Goal: Task Accomplishment & Management: Use online tool/utility

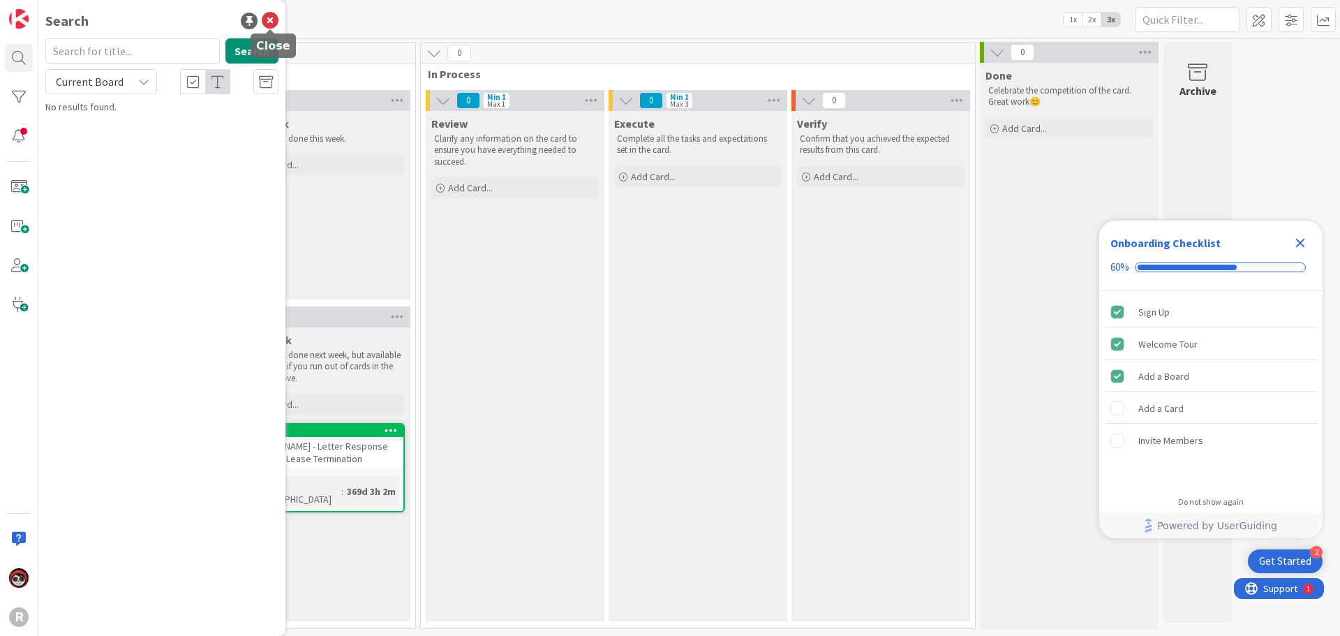
click at [267, 22] on icon at bounding box center [270, 21] width 17 height 17
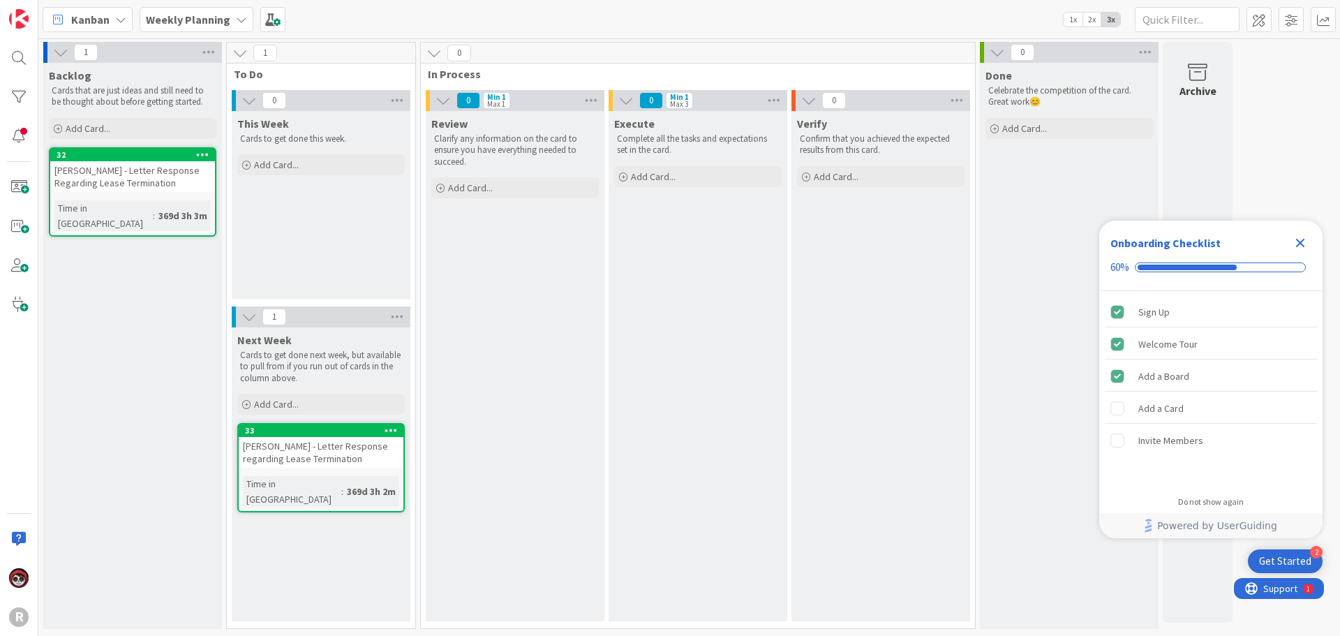
click at [115, 17] on icon at bounding box center [120, 19] width 11 height 11
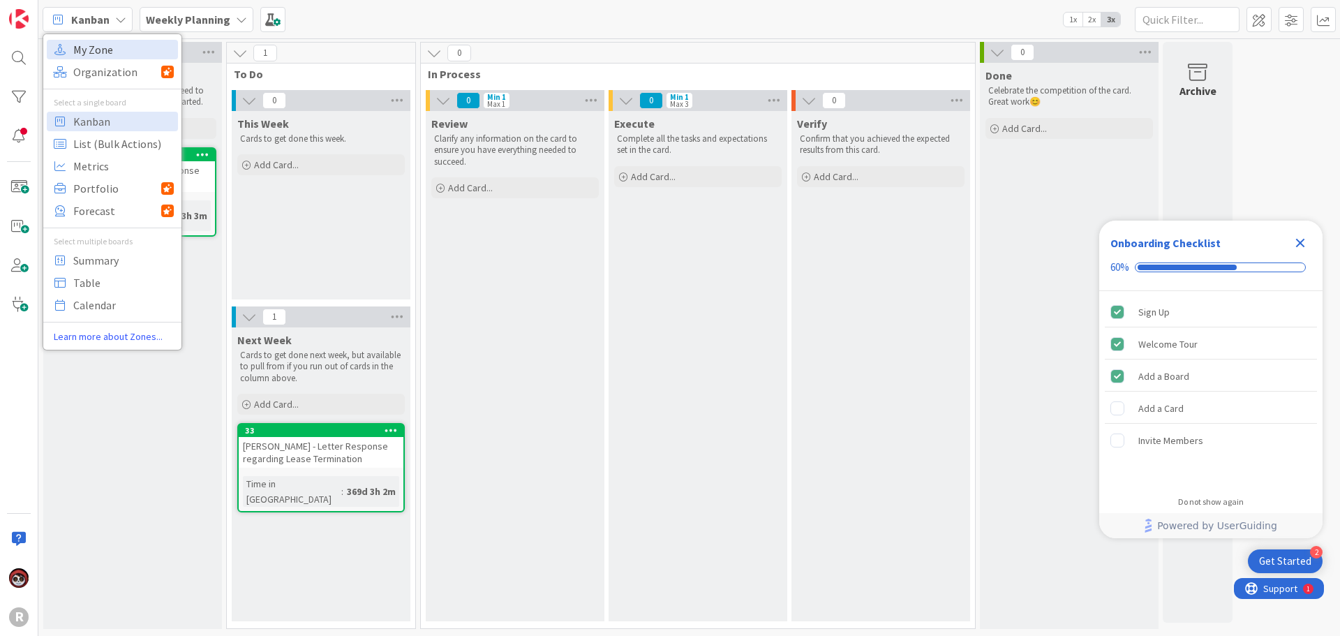
click at [106, 46] on span "My Zone" at bounding box center [123, 49] width 101 height 21
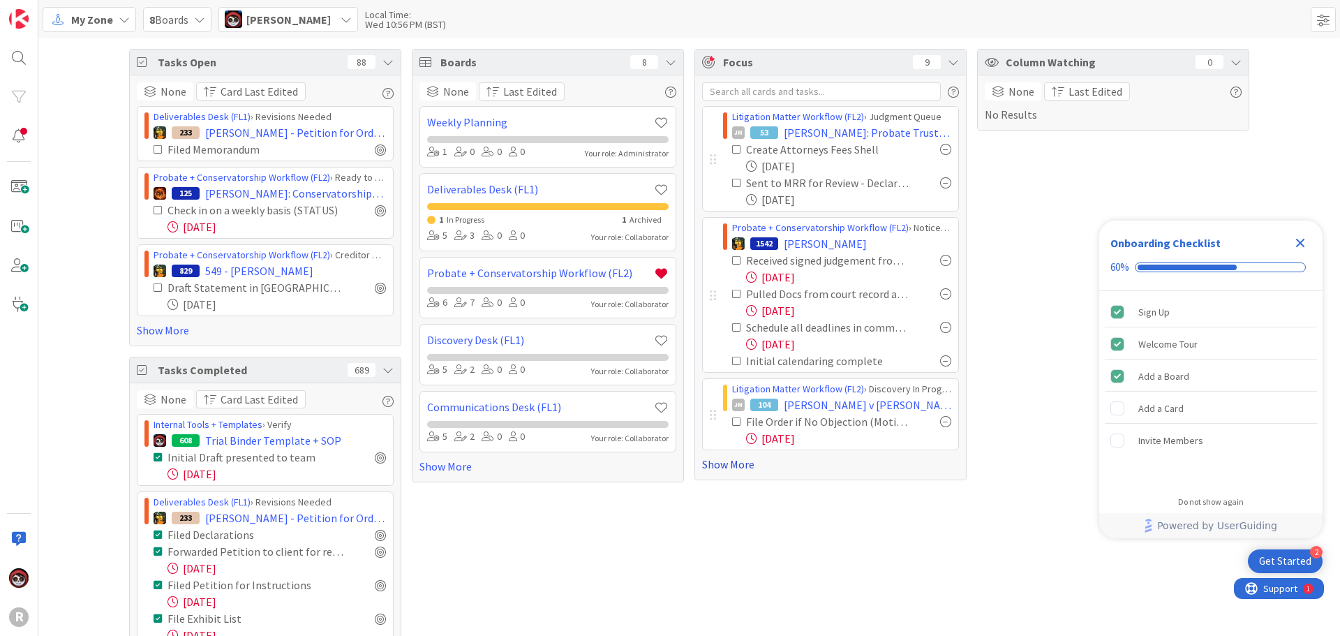
click at [740, 467] on link "Show More" at bounding box center [830, 464] width 257 height 17
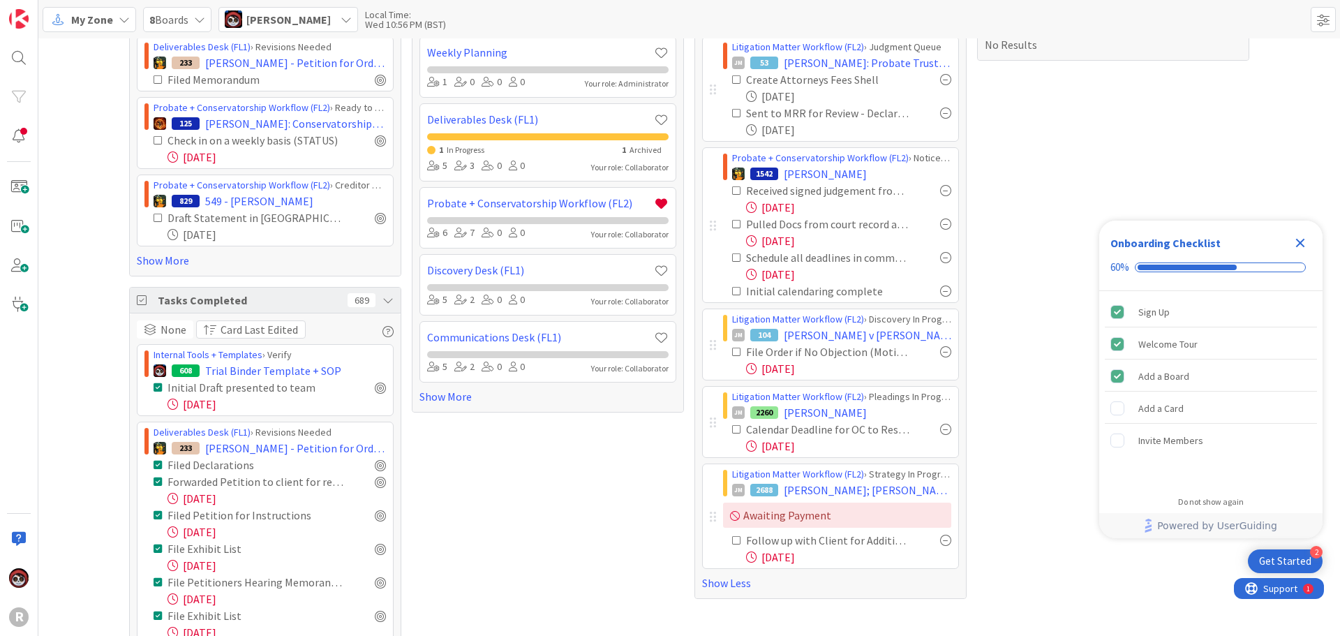
scroll to position [140, 0]
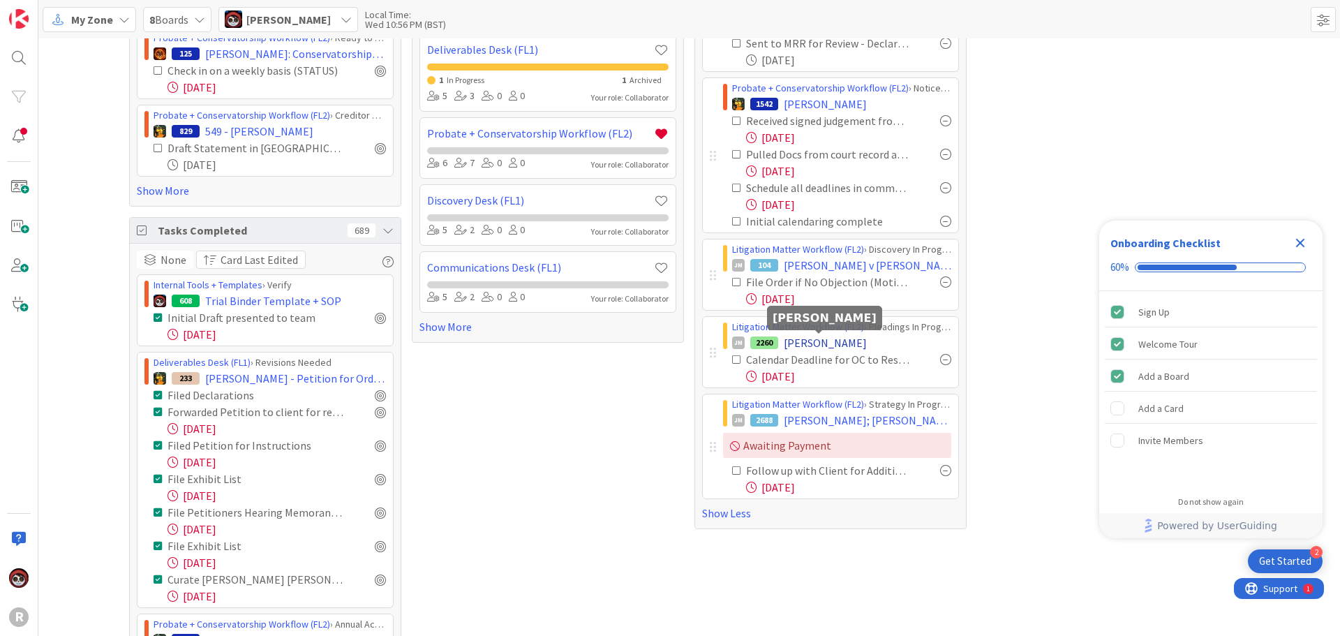
click at [805, 346] on span "[PERSON_NAME]" at bounding box center [825, 342] width 83 height 17
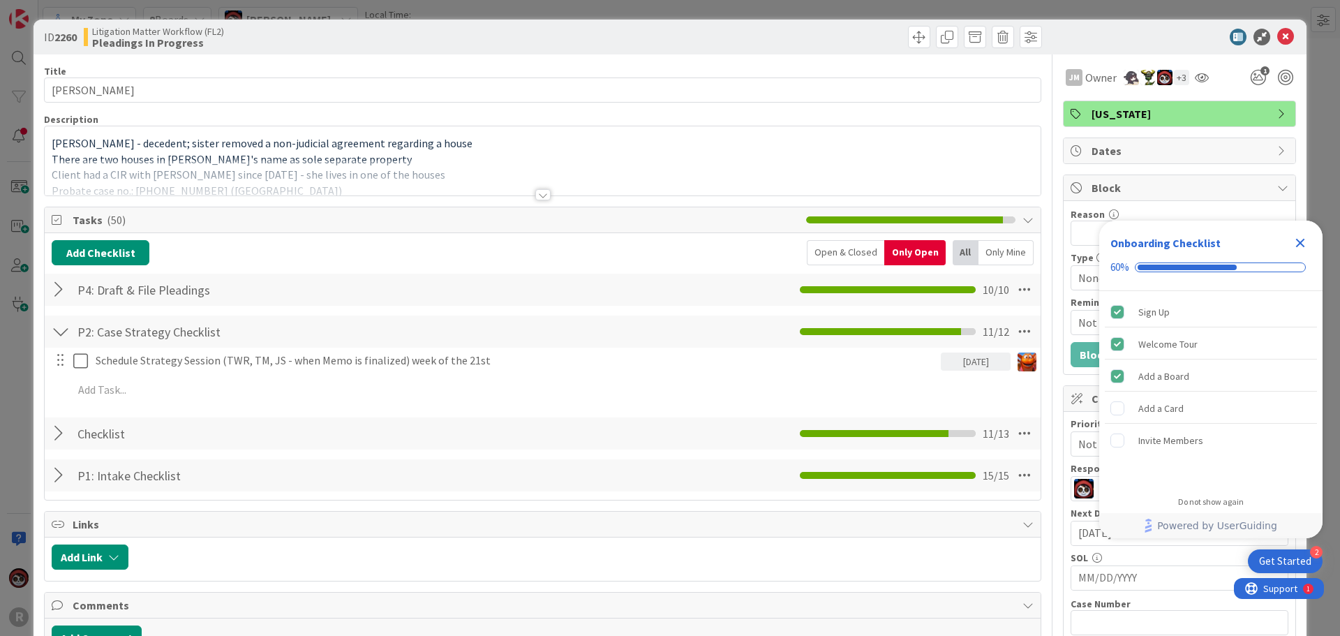
click at [52, 435] on div at bounding box center [61, 433] width 18 height 25
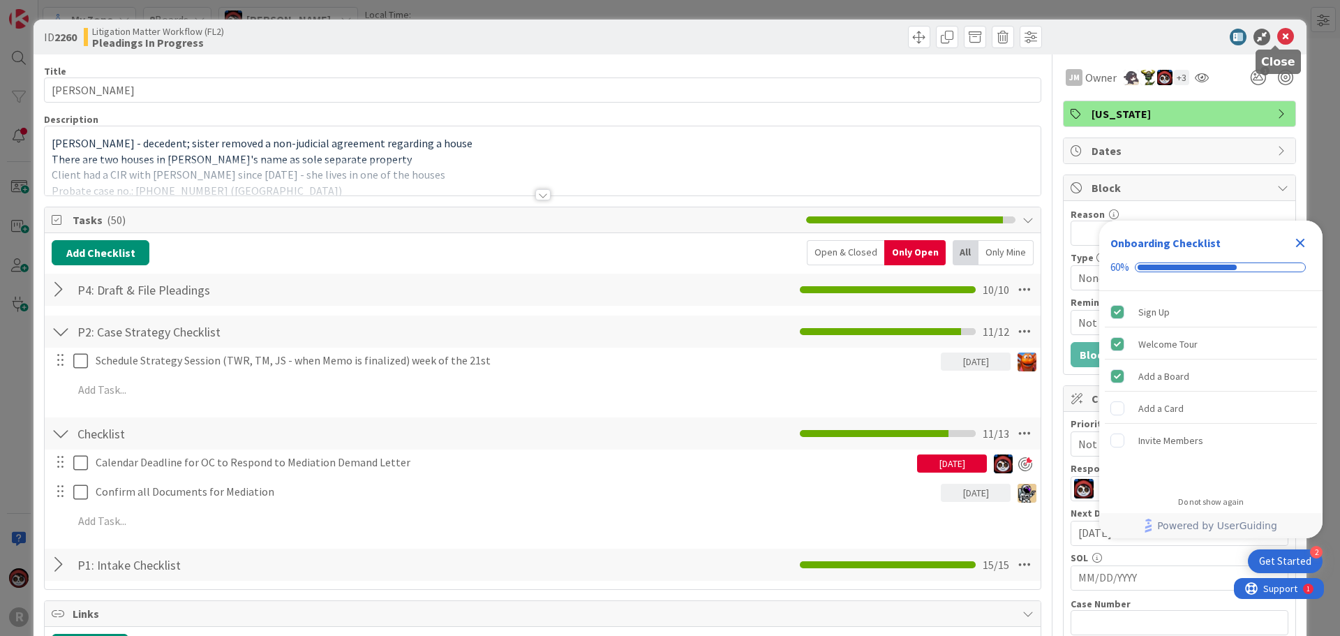
click at [1277, 31] on icon at bounding box center [1285, 37] width 17 height 17
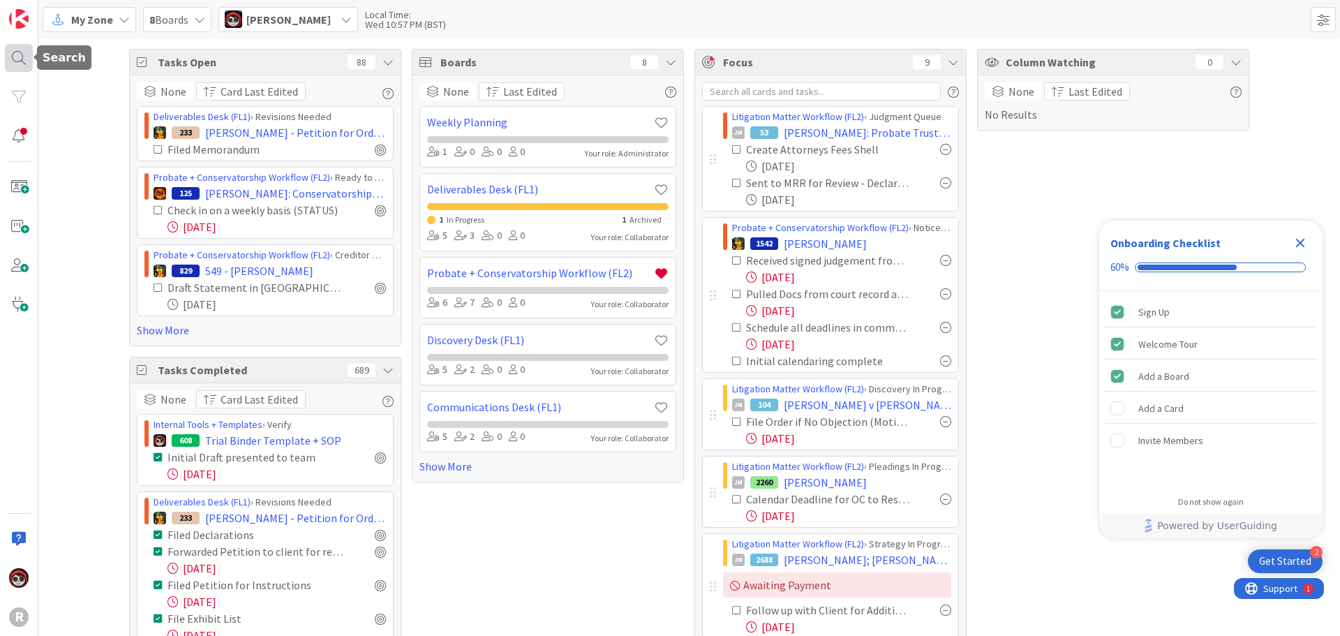
click at [25, 52] on div at bounding box center [19, 58] width 28 height 28
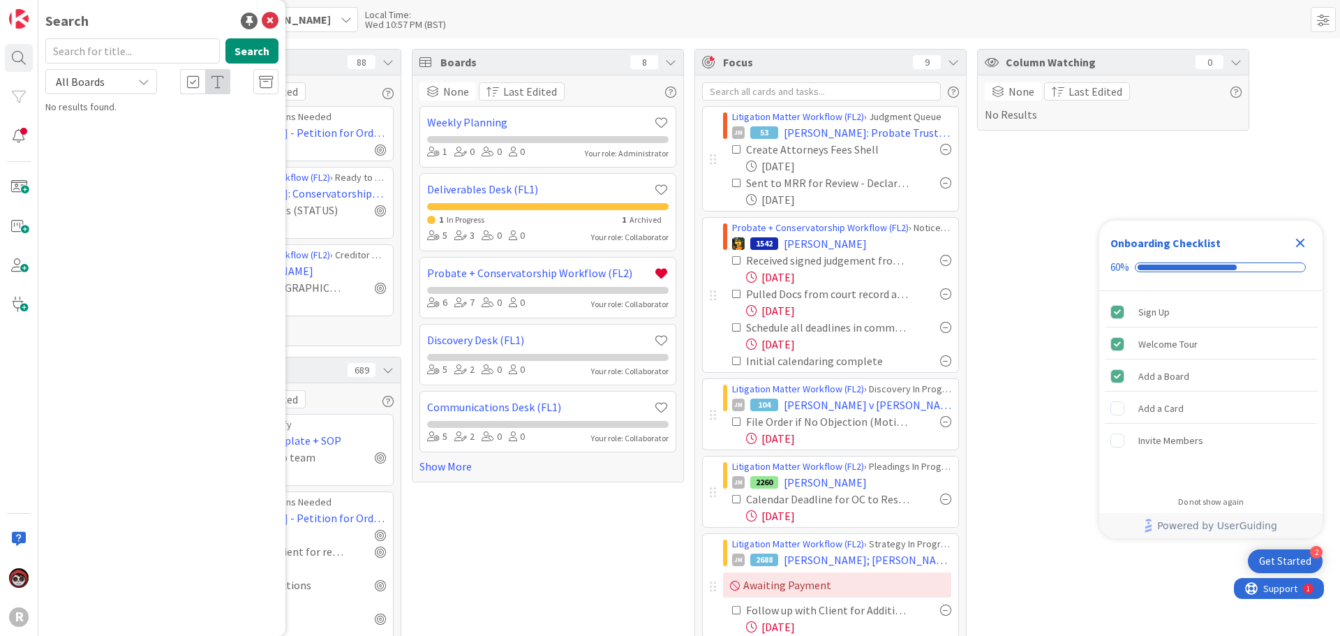
click at [117, 47] on input "text" at bounding box center [132, 50] width 174 height 25
type input "[PERSON_NAME]"
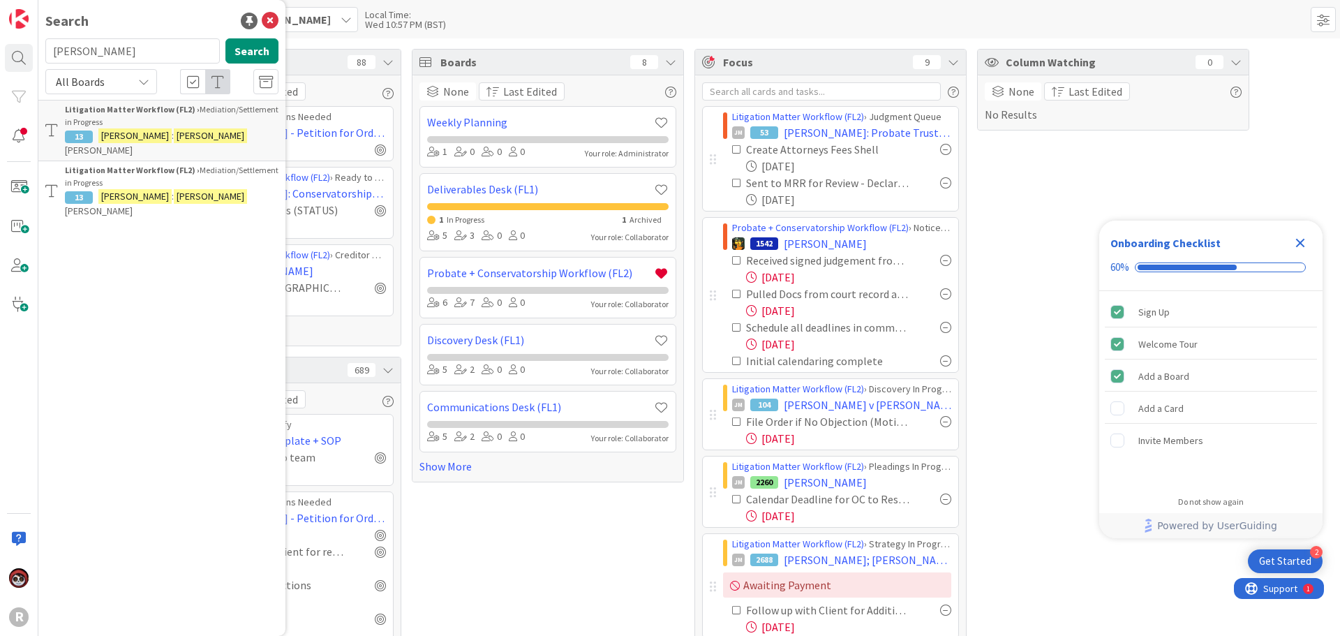
click at [133, 144] on span "[PERSON_NAME]" at bounding box center [99, 150] width 68 height 13
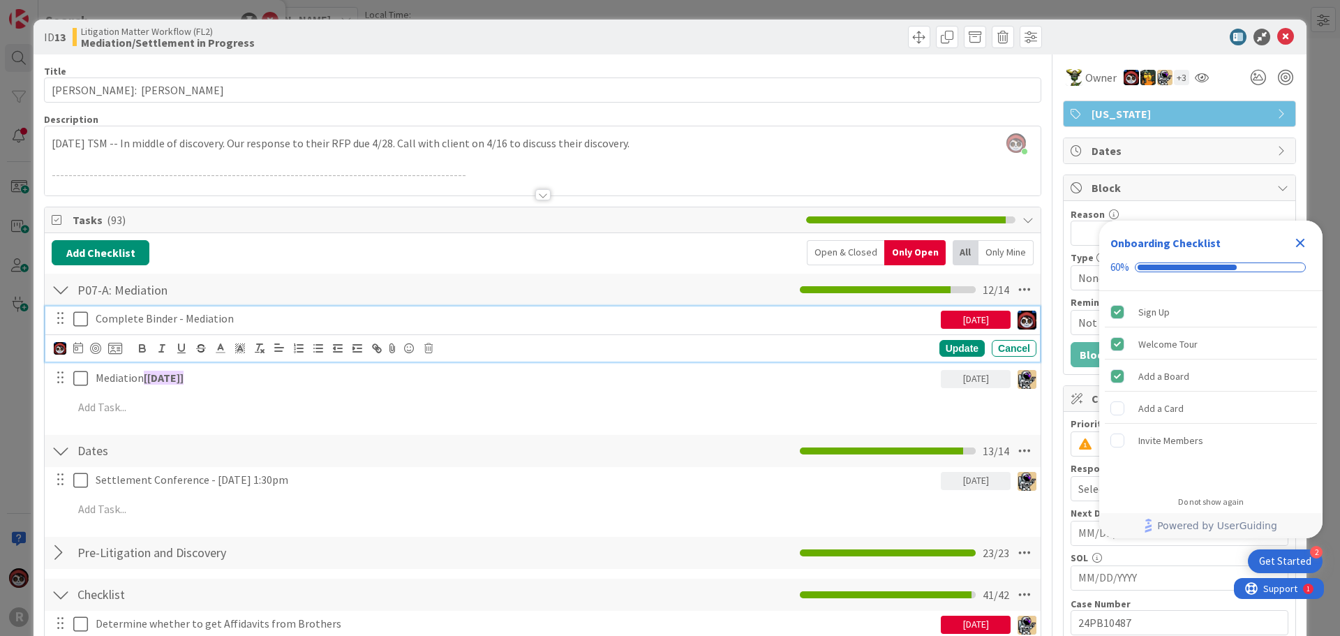
click at [188, 323] on p "Complete Binder - Mediation" at bounding box center [516, 319] width 840 height 16
click at [96, 348] on div at bounding box center [95, 348] width 11 height 11
click at [965, 349] on div "Update" at bounding box center [961, 349] width 45 height 17
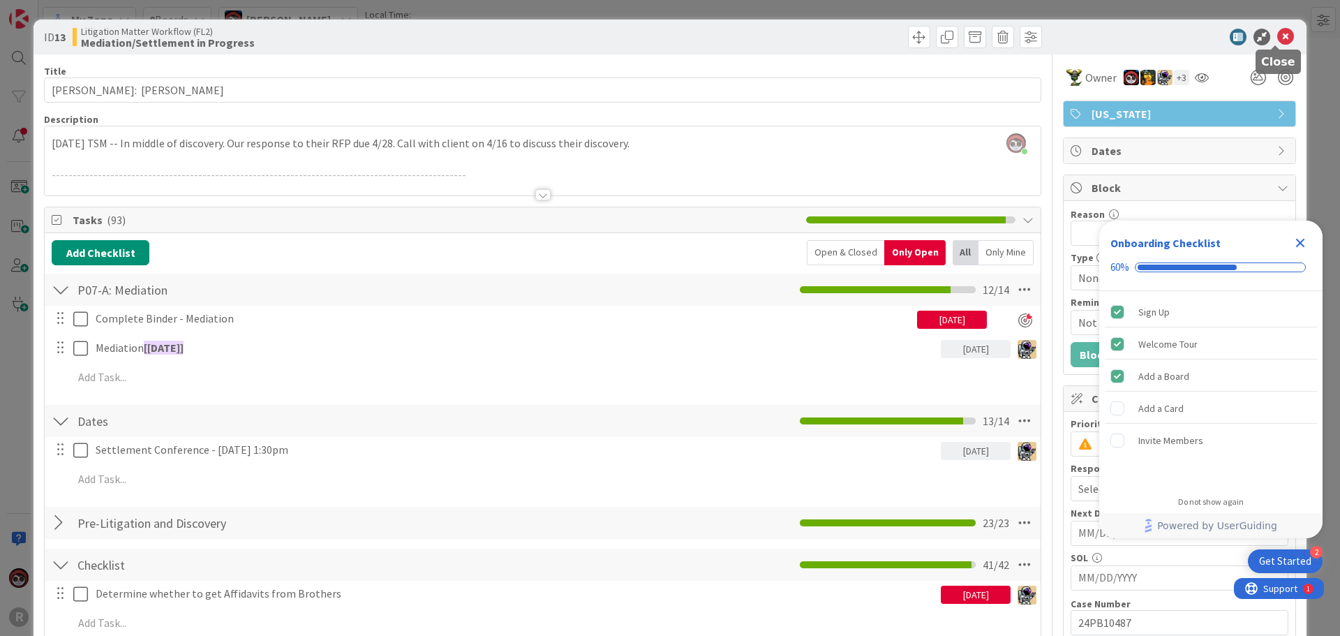
click at [1277, 40] on icon at bounding box center [1285, 37] width 17 height 17
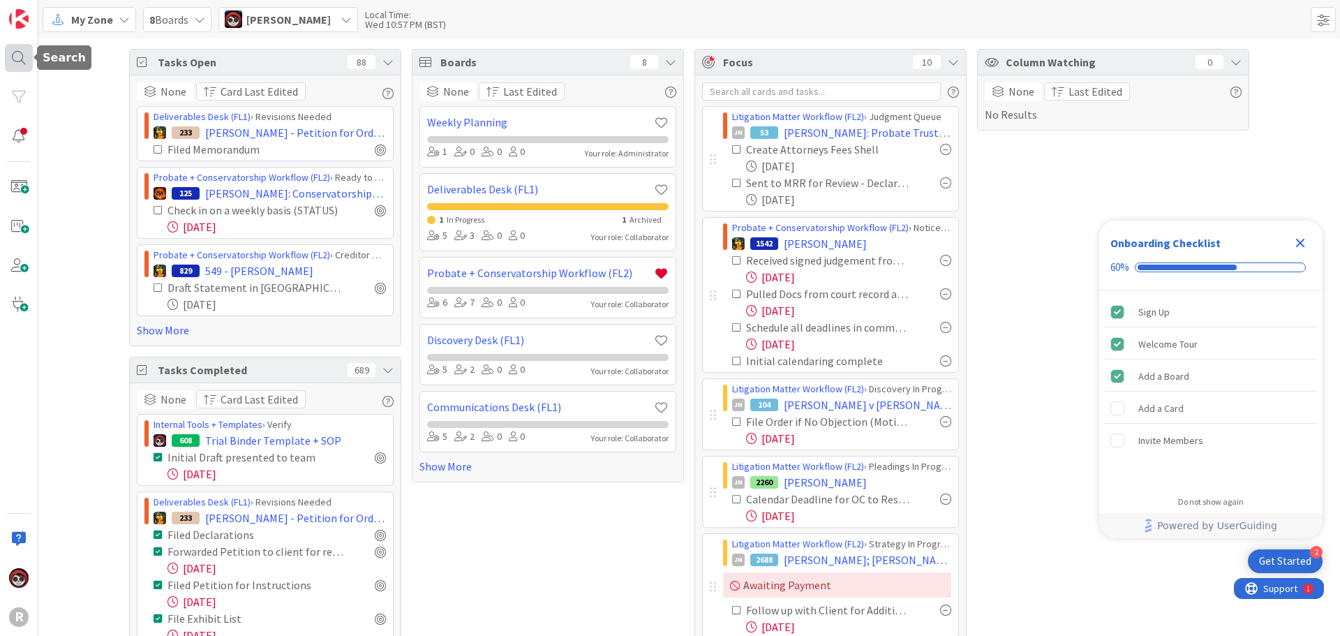
click at [11, 50] on div at bounding box center [19, 58] width 28 height 28
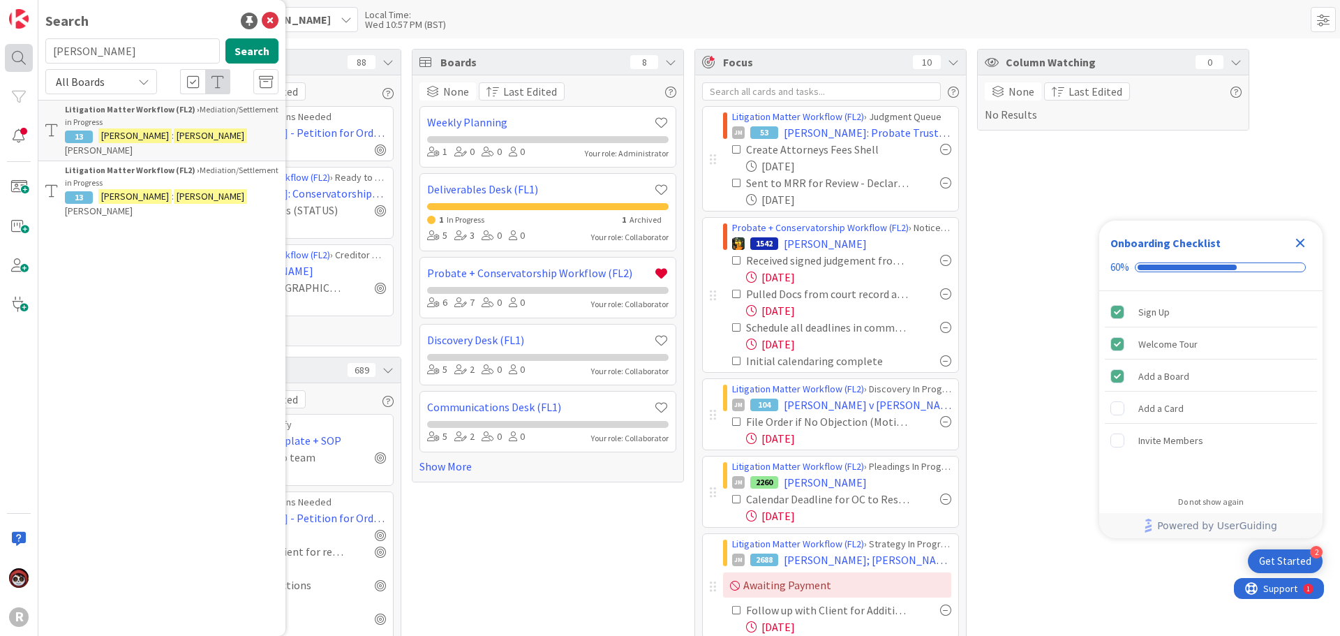
drag, startPoint x: 119, startPoint y: 52, endPoint x: 18, endPoint y: 54, distance: 100.5
click at [18, 54] on div "R Search [PERSON_NAME] Search All Boards Litigation Matter Workflow (FL2) › Med…" at bounding box center [19, 318] width 38 height 636
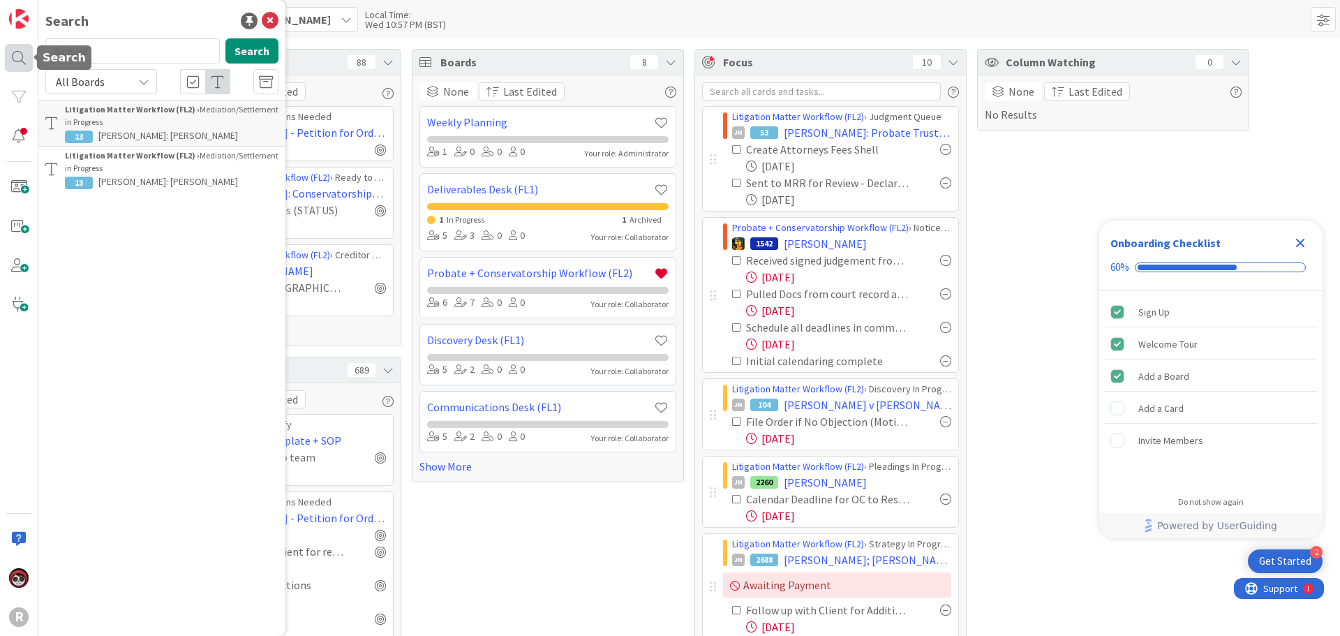
type input "dunsire"
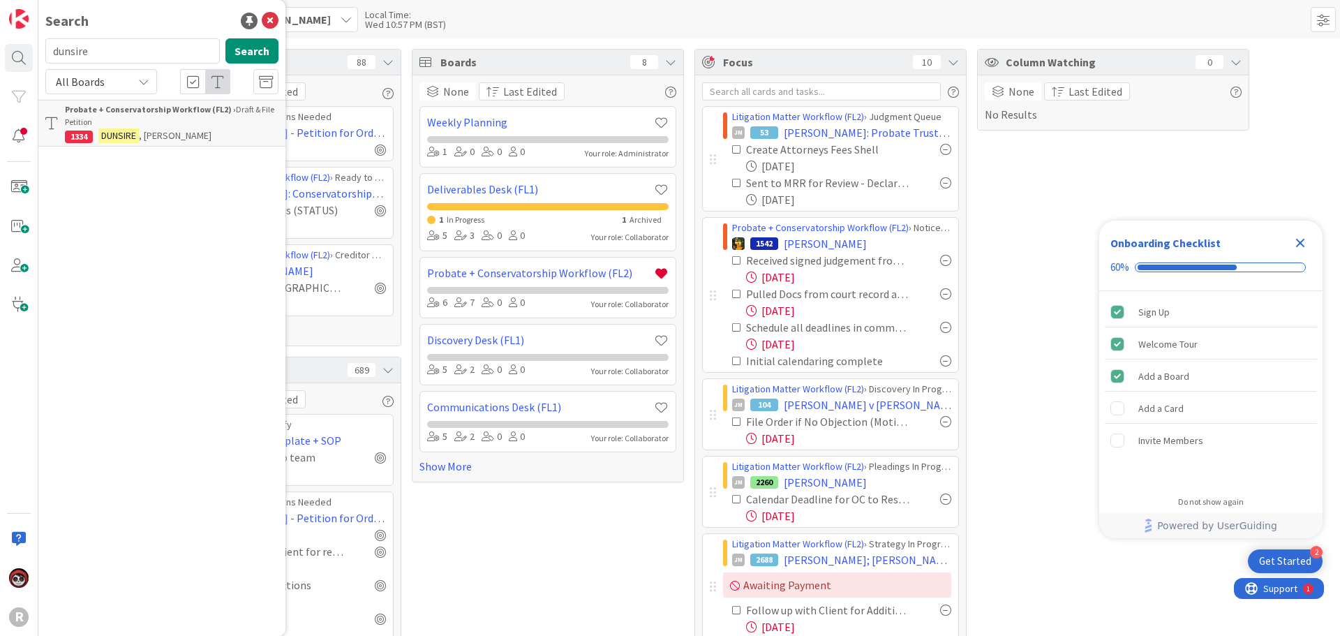
click at [190, 137] on p "[PERSON_NAME]" at bounding box center [172, 135] width 214 height 15
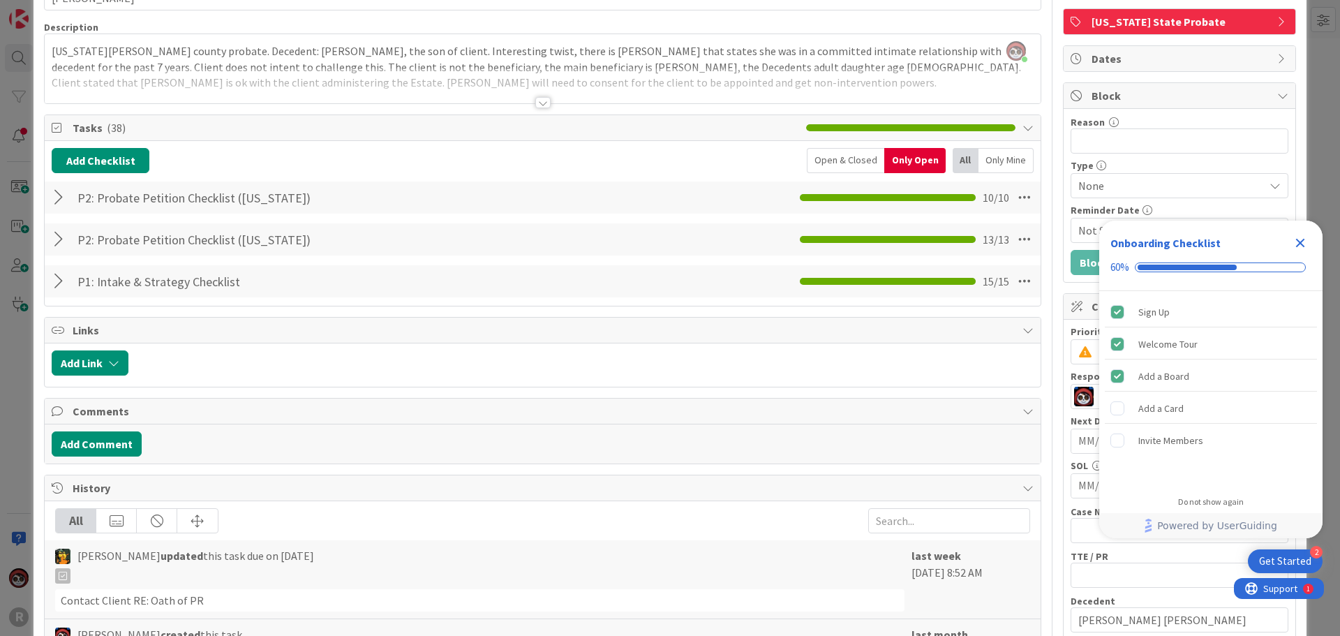
scroll to position [70, 0]
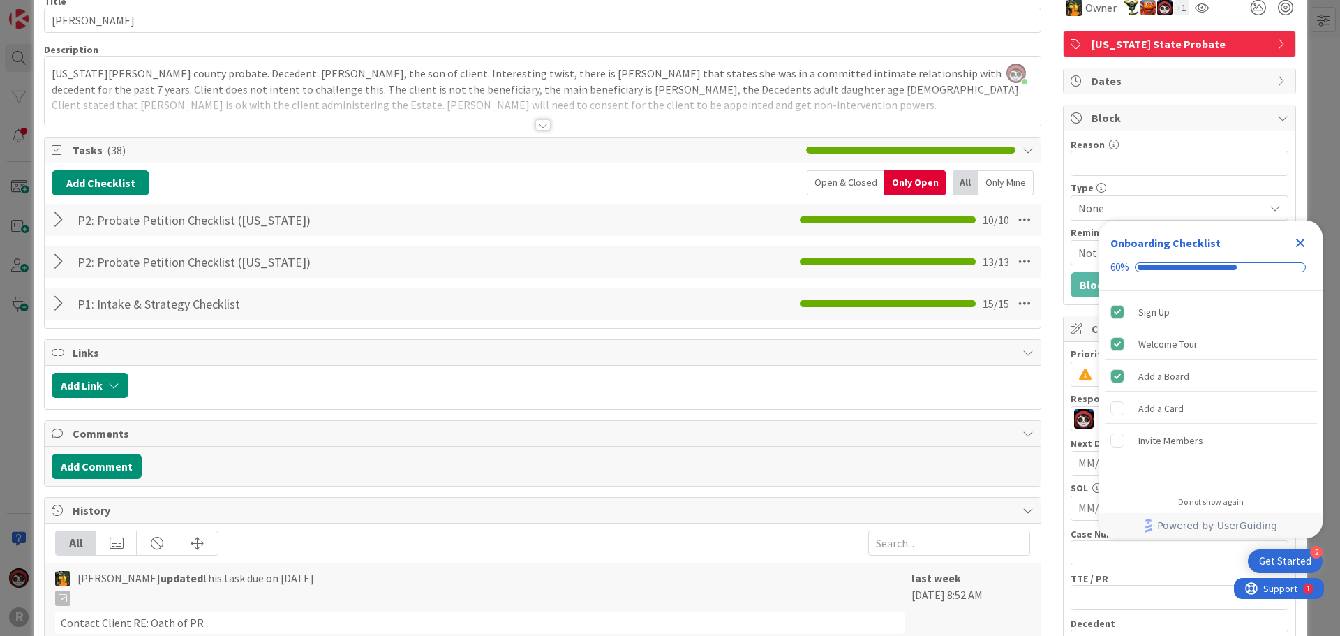
click at [54, 221] on div at bounding box center [61, 219] width 18 height 25
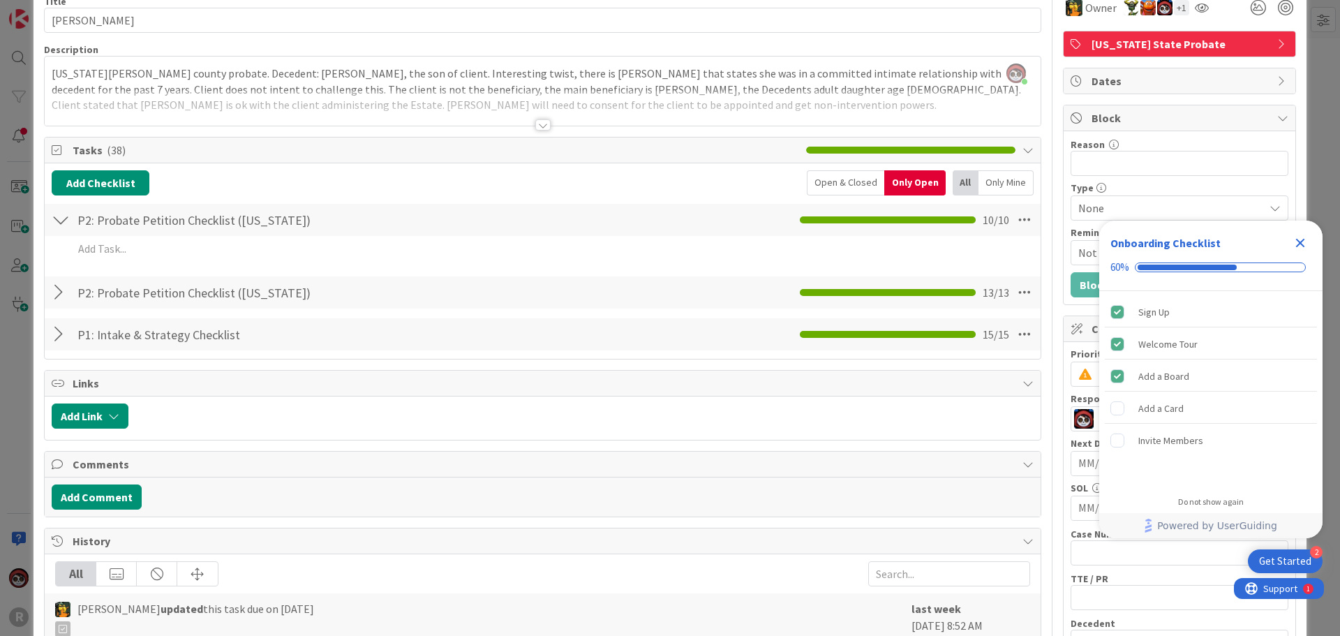
click at [57, 286] on div at bounding box center [61, 292] width 18 height 25
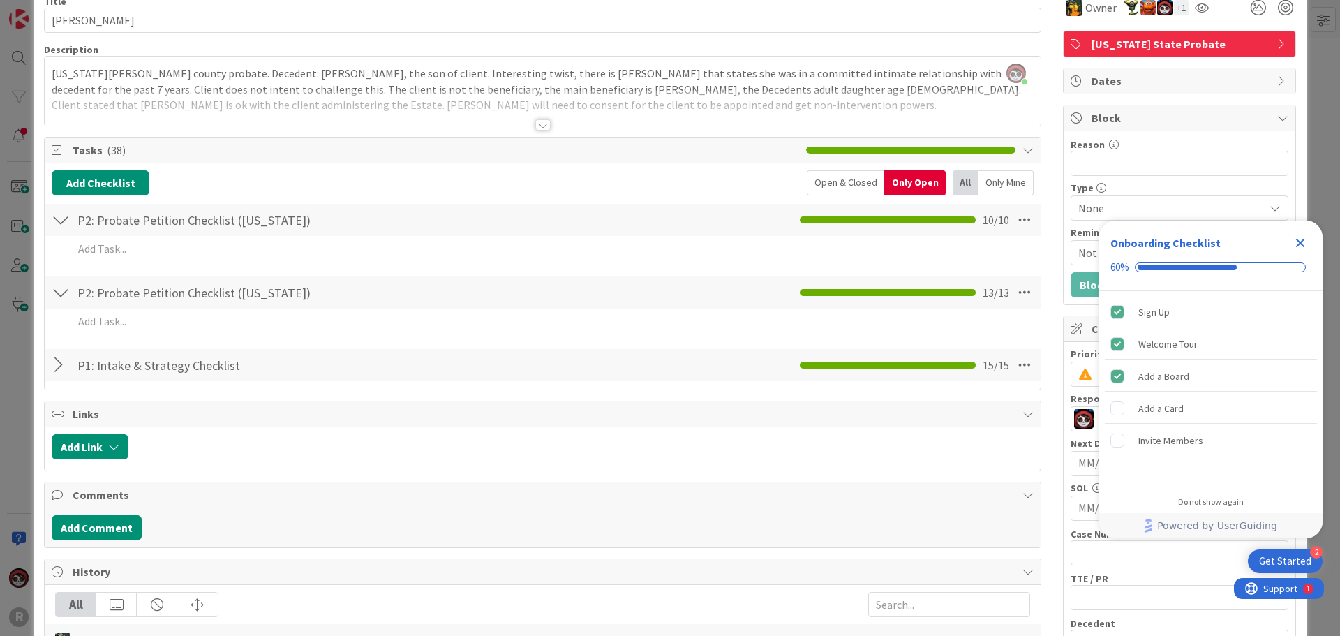
click at [59, 369] on div at bounding box center [61, 364] width 18 height 25
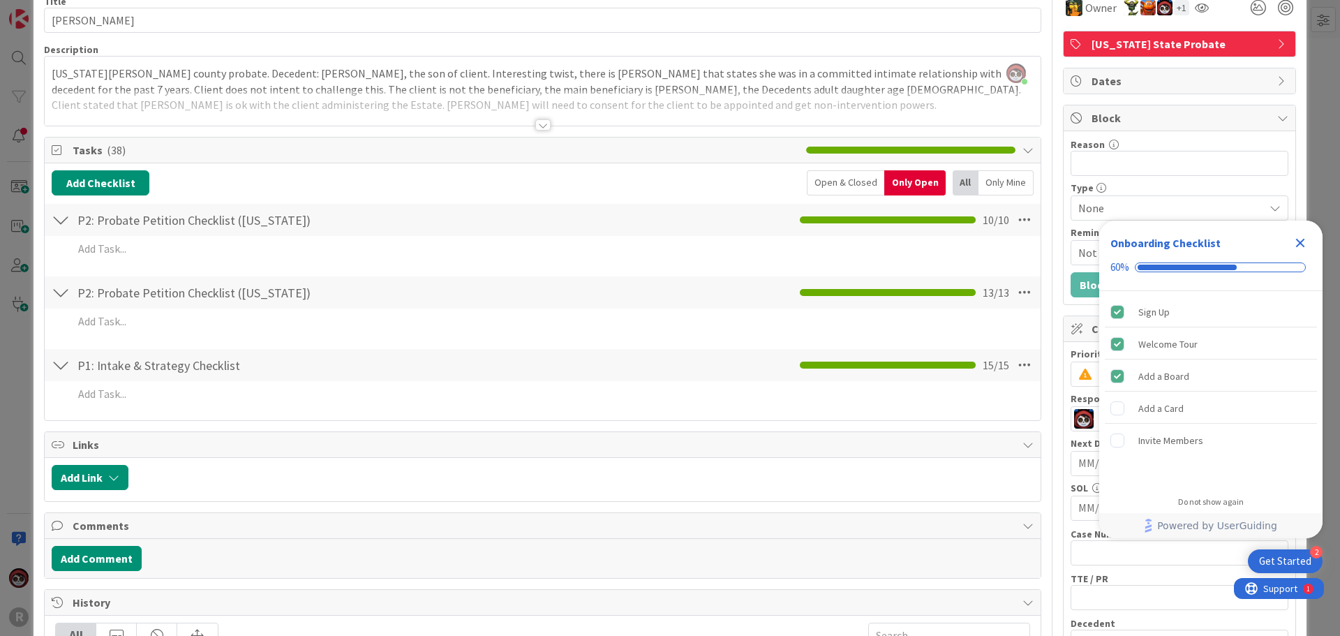
click at [143, 263] on div "Add Add Multiple Cancel" at bounding box center [543, 251] width 982 height 31
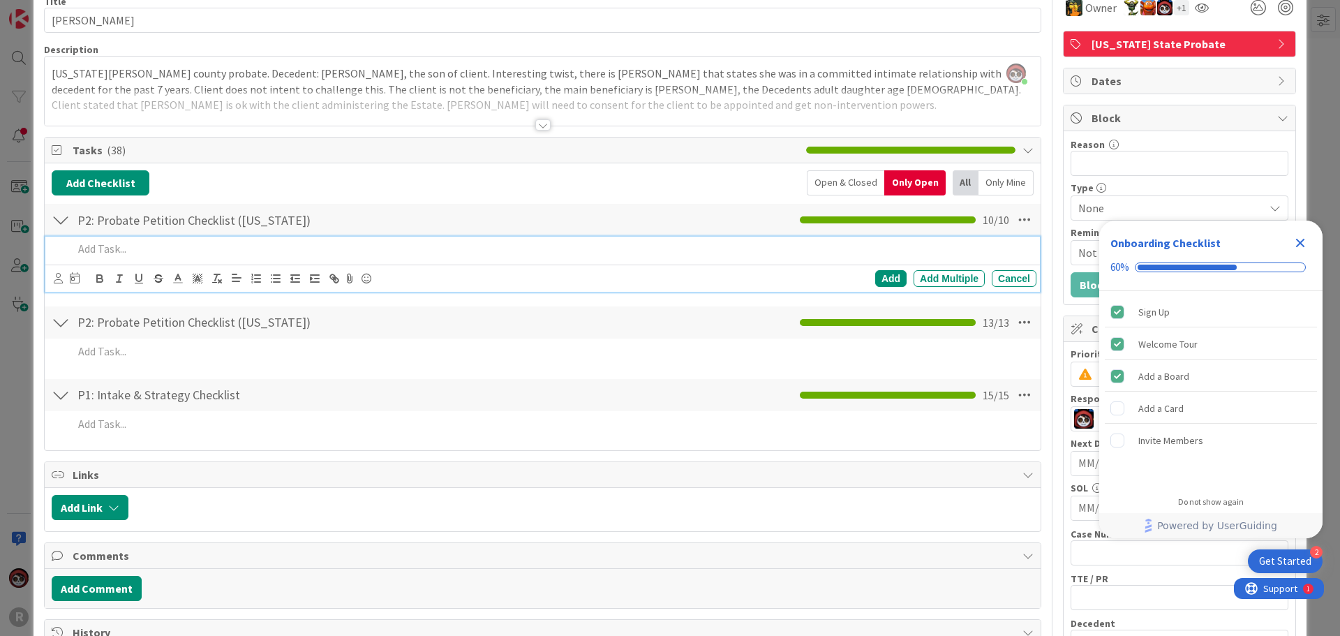
click at [144, 258] on div at bounding box center [552, 249] width 969 height 24
click at [64, 276] on div at bounding box center [67, 278] width 26 height 17
click at [59, 281] on icon at bounding box center [58, 278] width 9 height 10
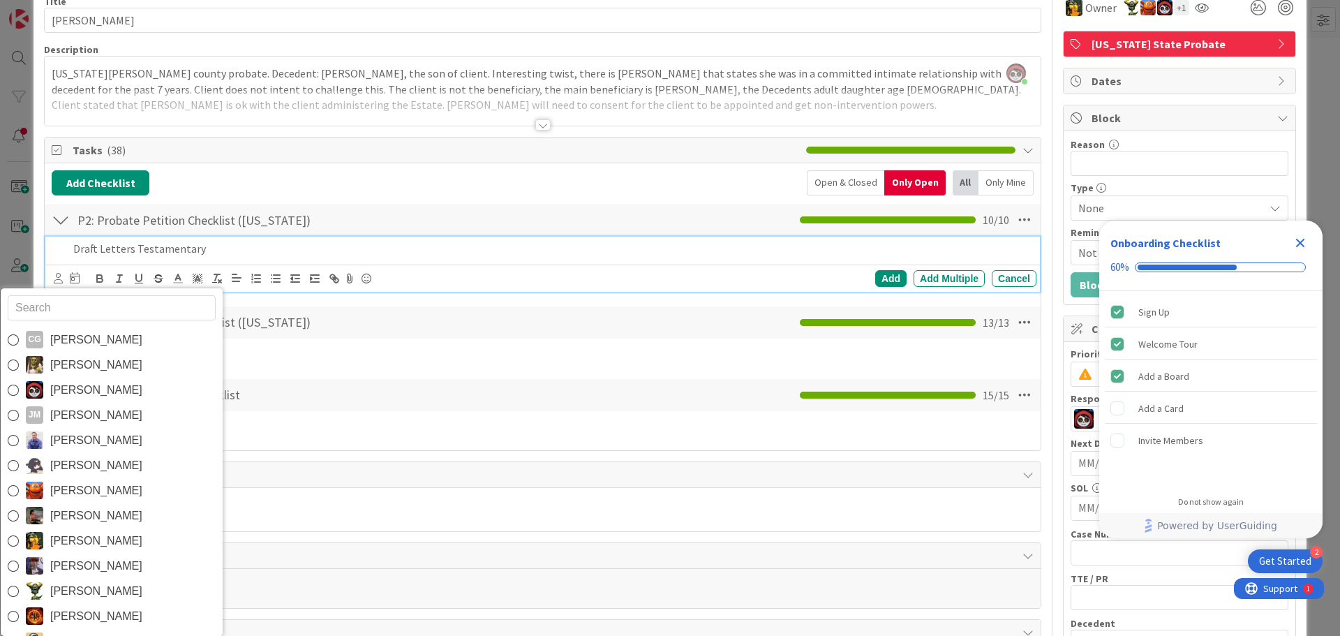
click at [73, 308] on input "text" at bounding box center [112, 307] width 208 height 25
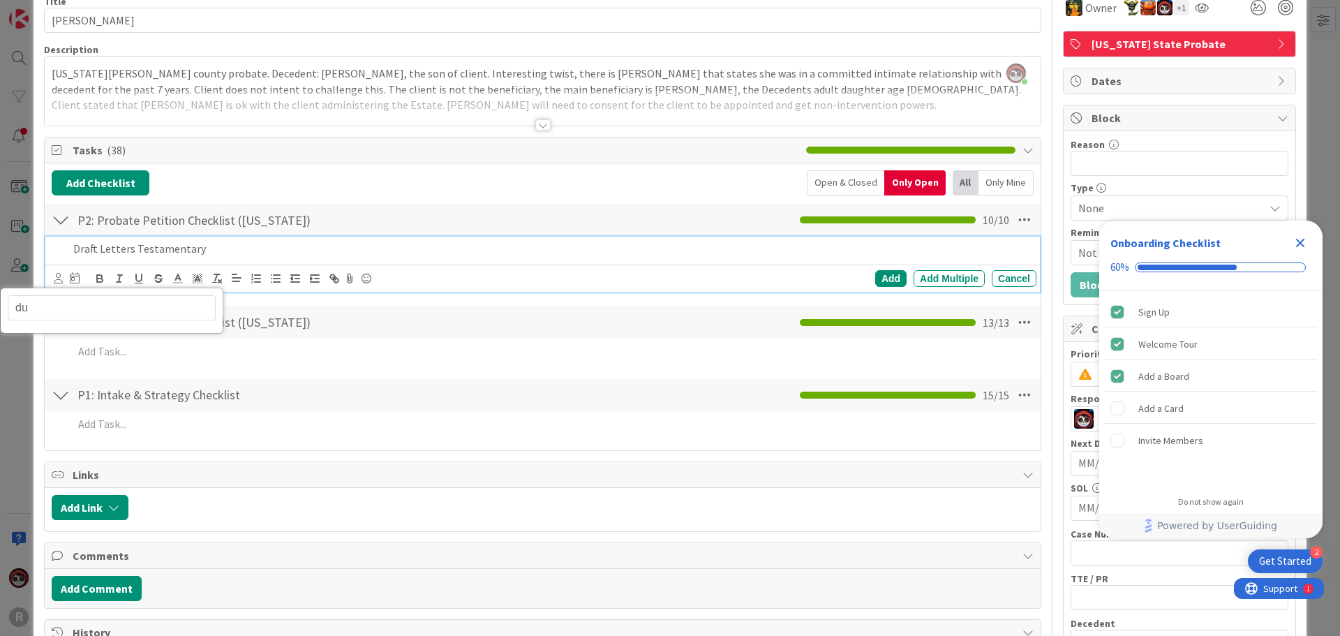
type input "d"
type input "[PERSON_NAME]"
click at [65, 337] on span "[PERSON_NAME]" at bounding box center [96, 339] width 92 height 21
click at [82, 275] on div "[PERSON_NAME] Add Add Multiple Cancel" at bounding box center [545, 279] width 983 height 20
click at [82, 276] on icon at bounding box center [78, 277] width 10 height 11
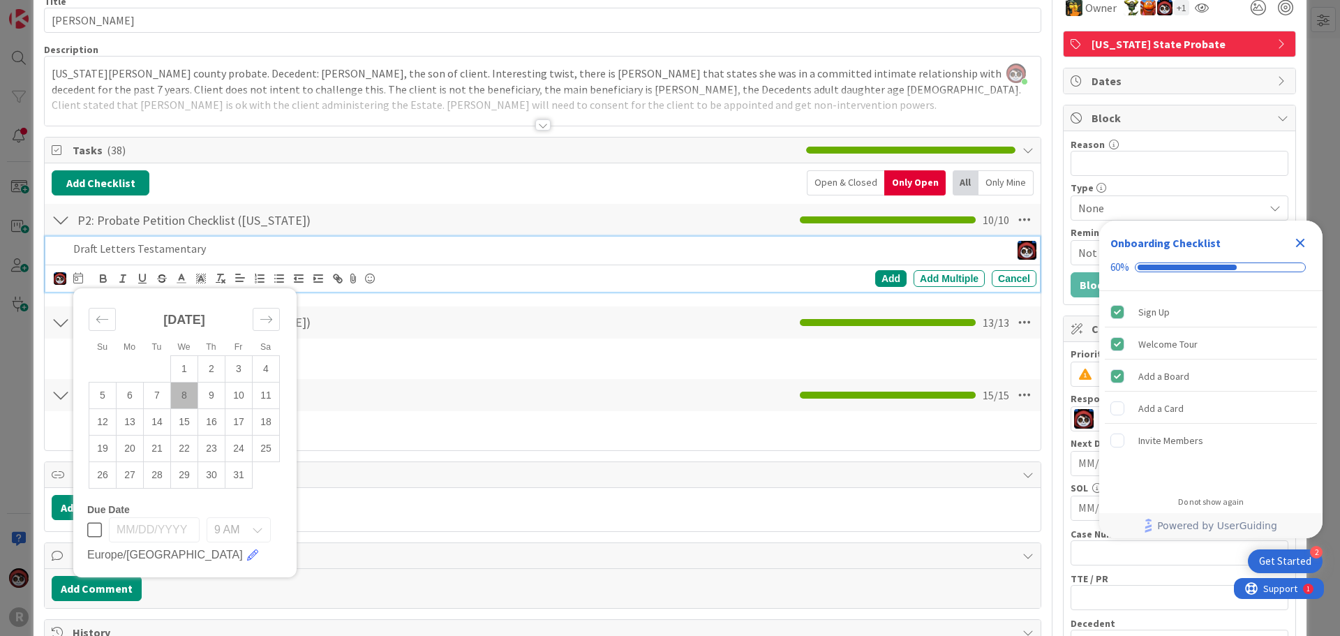
click at [186, 396] on td "8" at bounding box center [184, 395] width 27 height 27
click at [863, 279] on div "Add Add Multiple Cancel" at bounding box center [836, 278] width 399 height 17
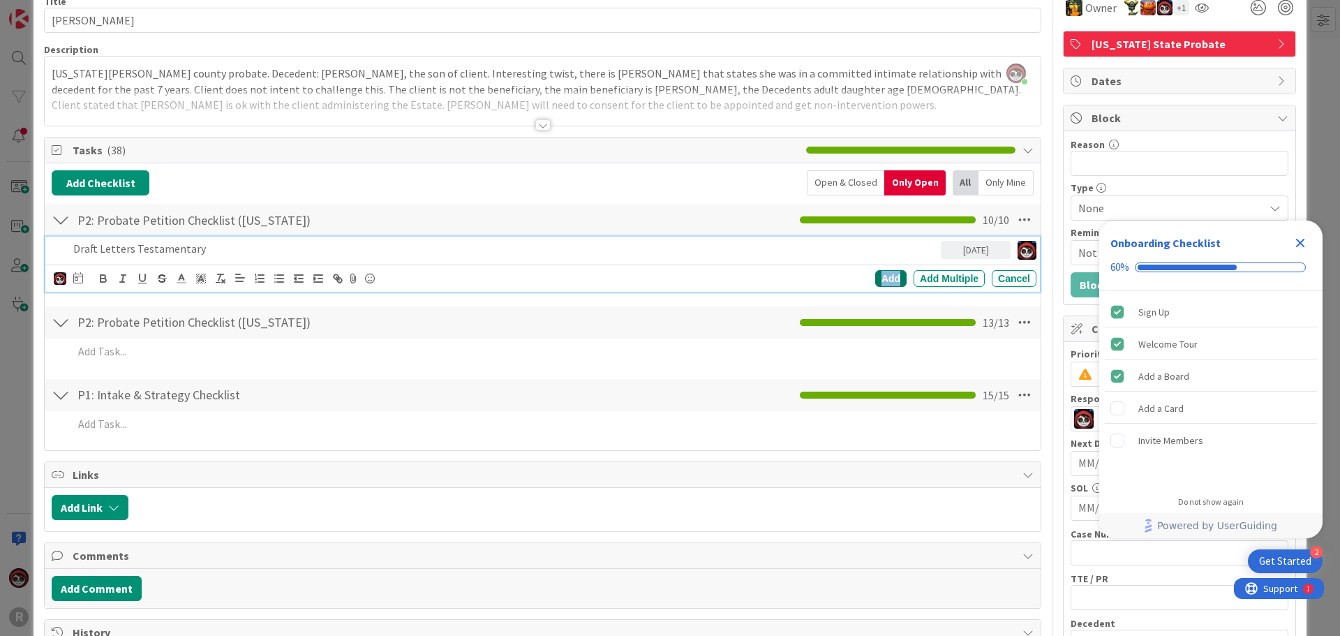
click at [876, 279] on div "Add" at bounding box center [890, 278] width 31 height 17
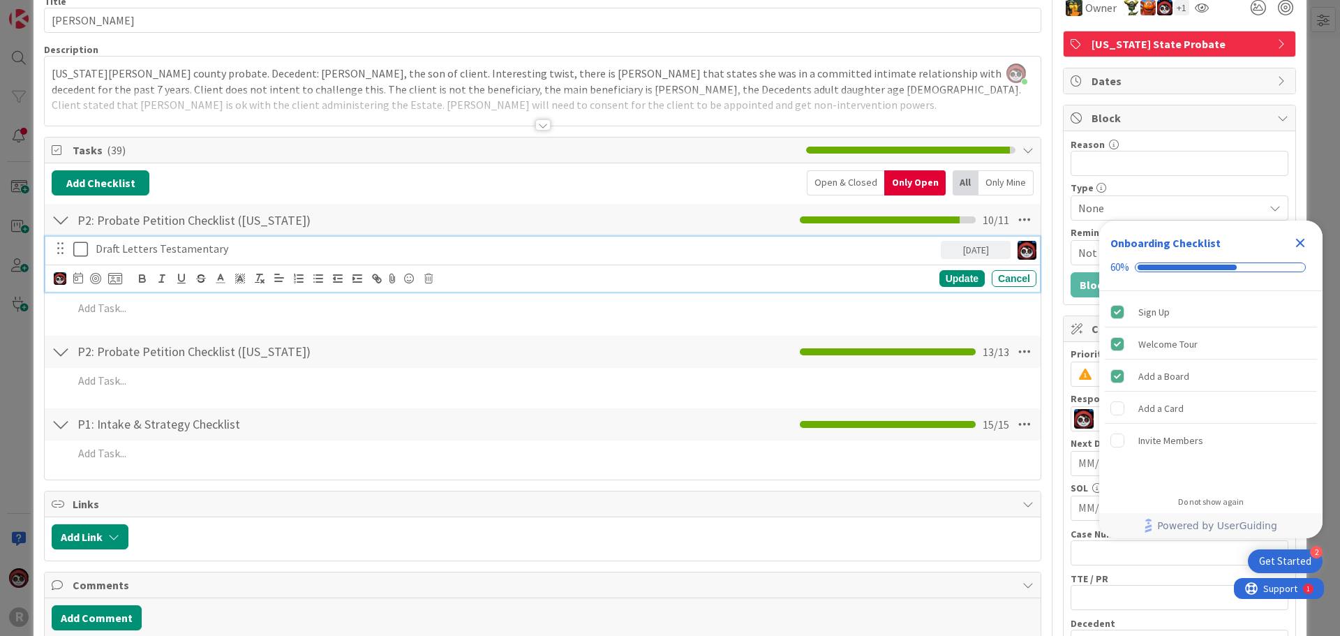
click at [169, 248] on p "Draft Letters Testamentary" at bounding box center [516, 249] width 840 height 16
click at [98, 276] on div at bounding box center [95, 278] width 11 height 11
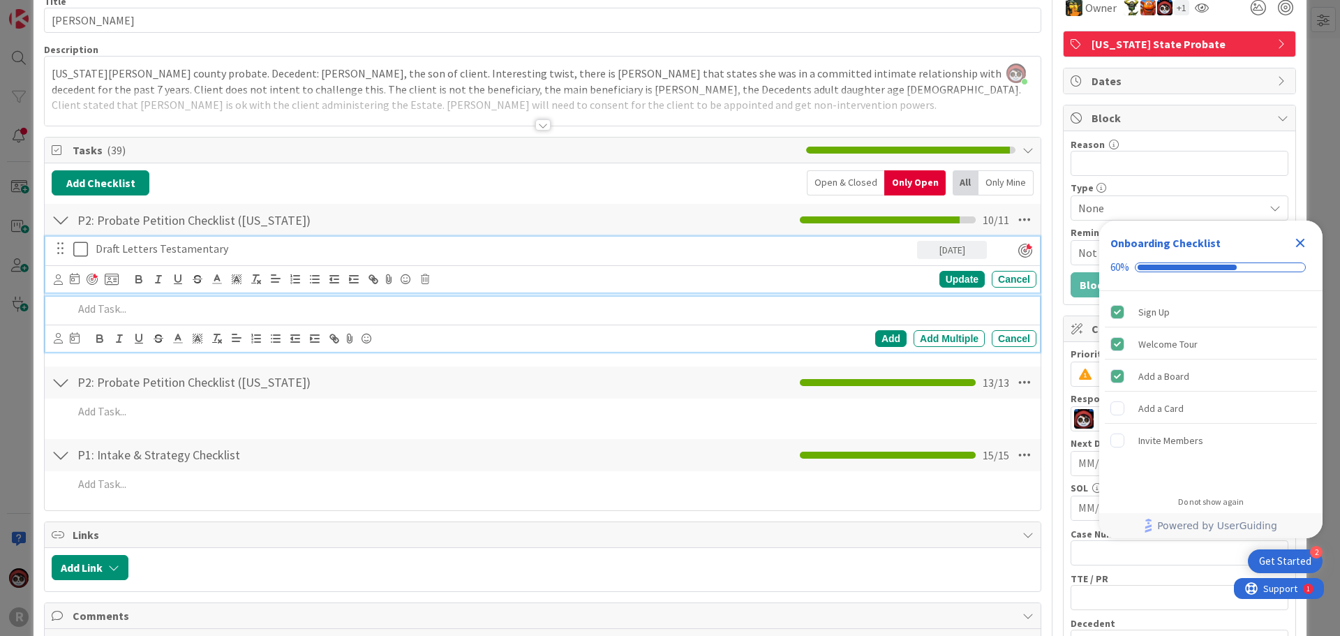
click at [105, 309] on p at bounding box center [552, 309] width 958 height 16
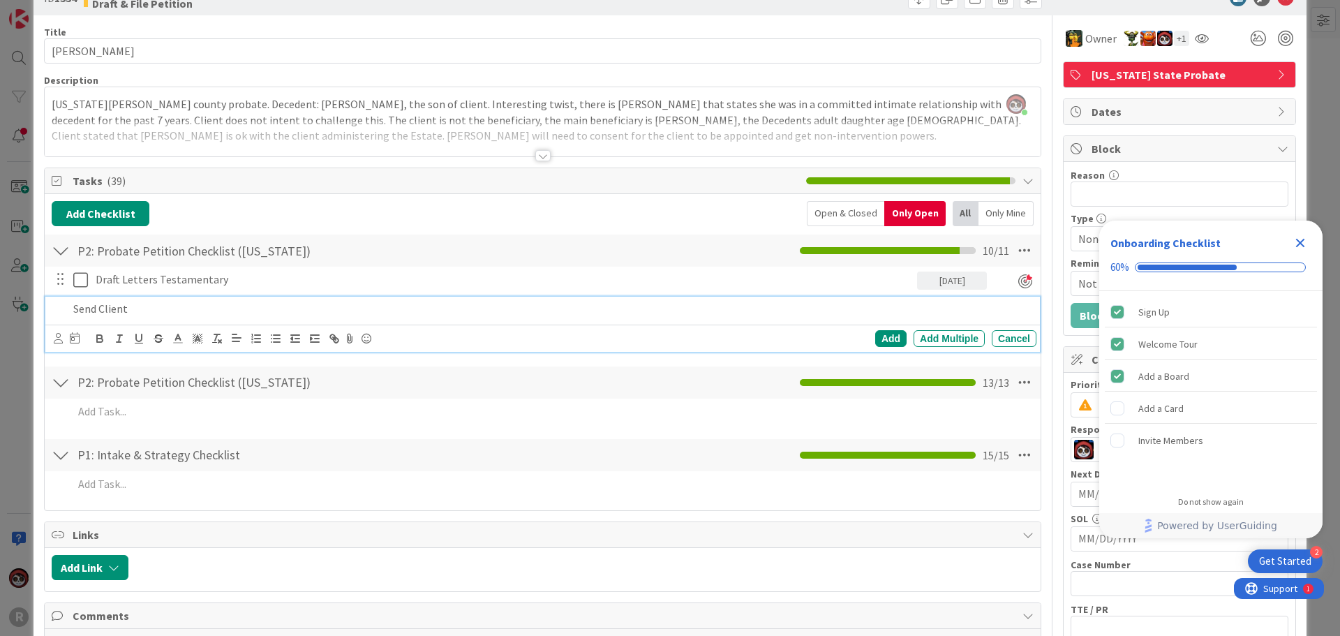
click at [218, 302] on p "Send Client" at bounding box center [552, 309] width 958 height 16
click at [60, 335] on icon at bounding box center [58, 338] width 9 height 10
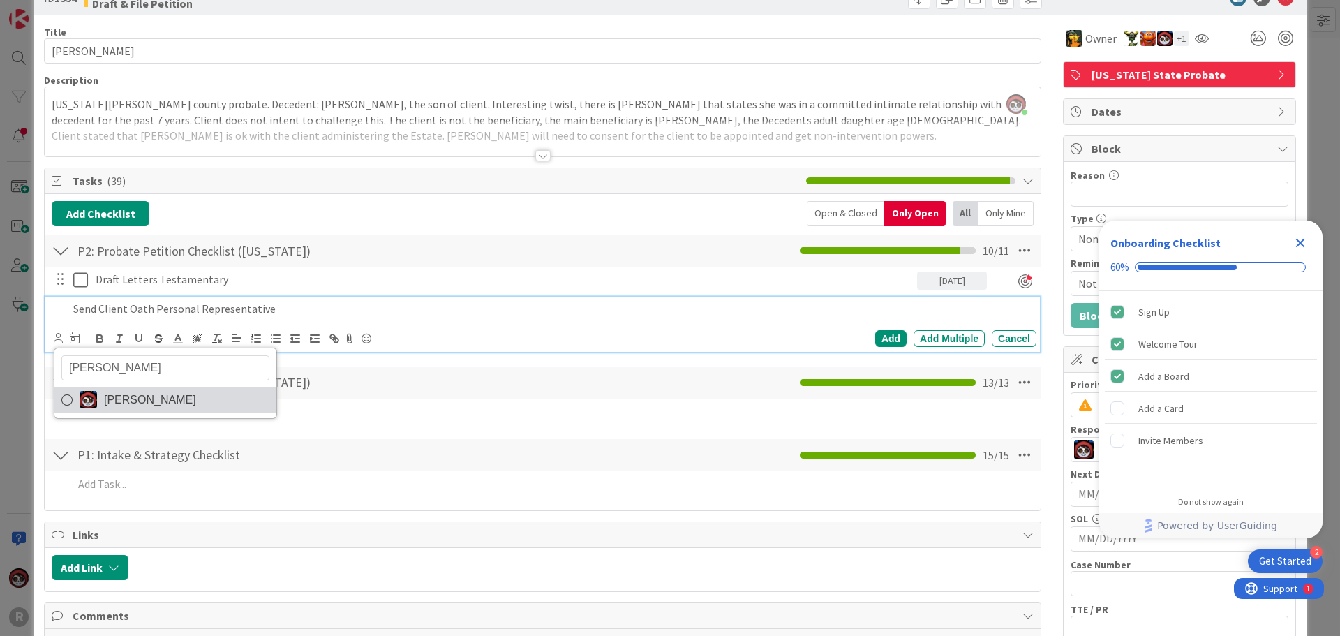
click at [89, 401] on img at bounding box center [88, 399] width 17 height 17
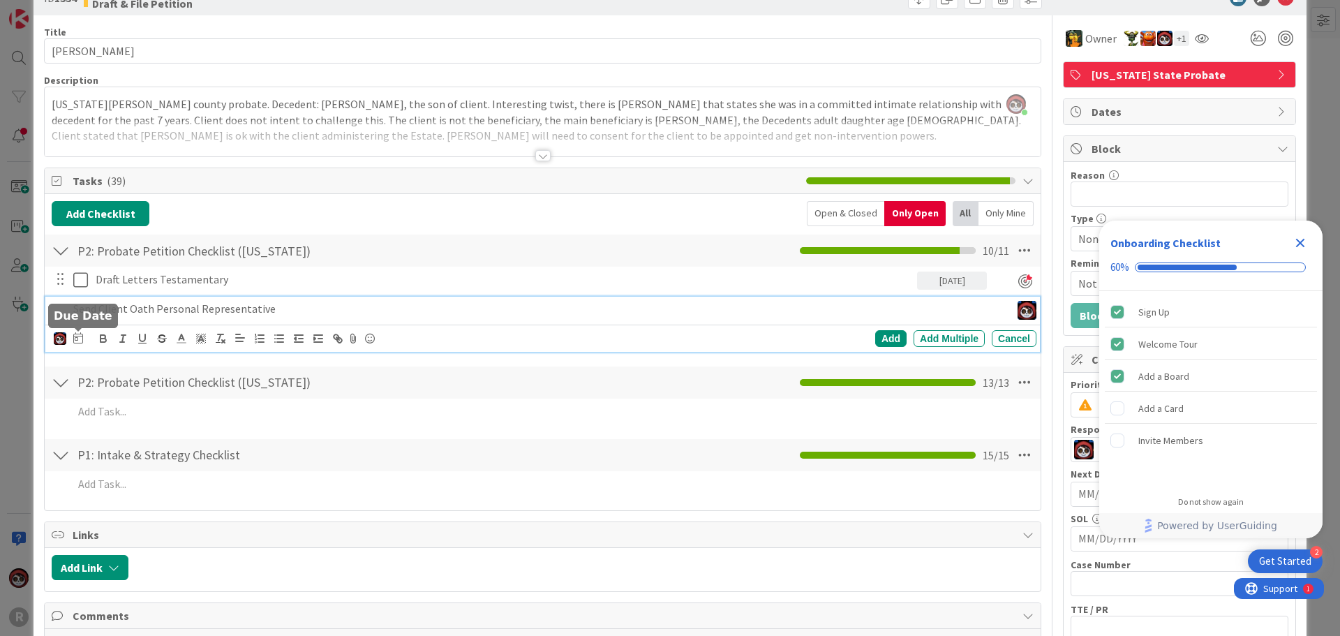
click at [78, 339] on icon at bounding box center [78, 337] width 10 height 11
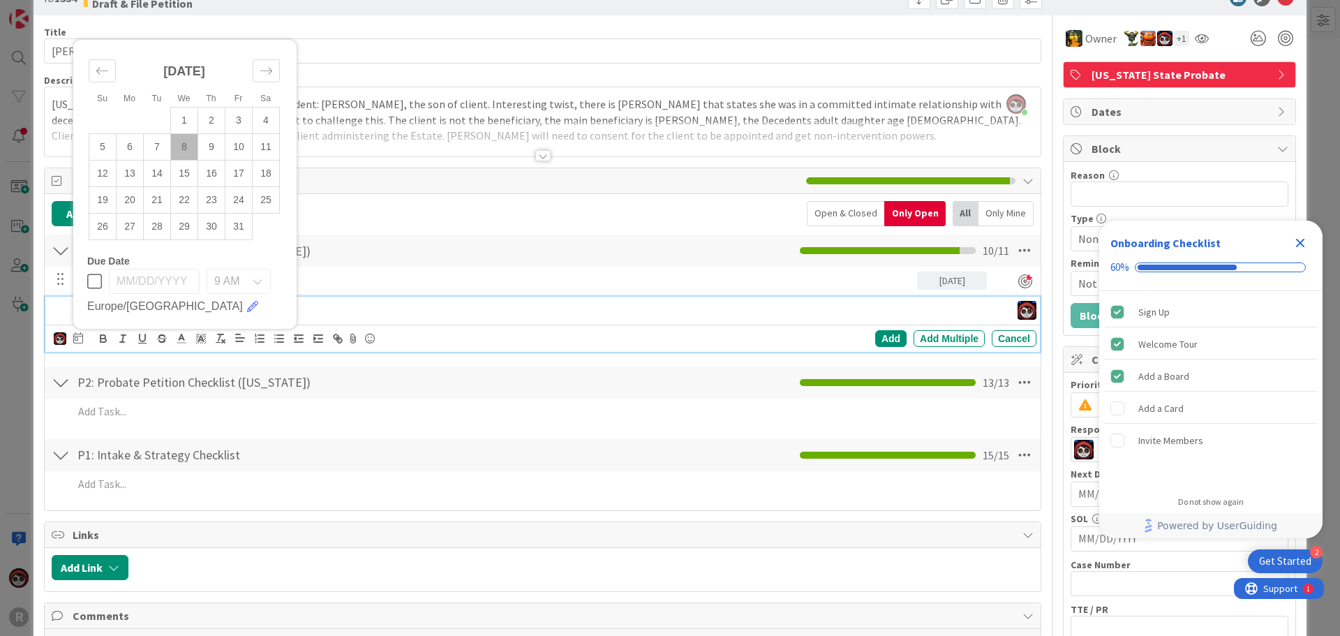
click at [179, 149] on td "8" at bounding box center [184, 146] width 27 height 27
type input "[DATE]"
click at [383, 314] on p "Send Client Oath Personal Representative" at bounding box center [504, 309] width 862 height 16
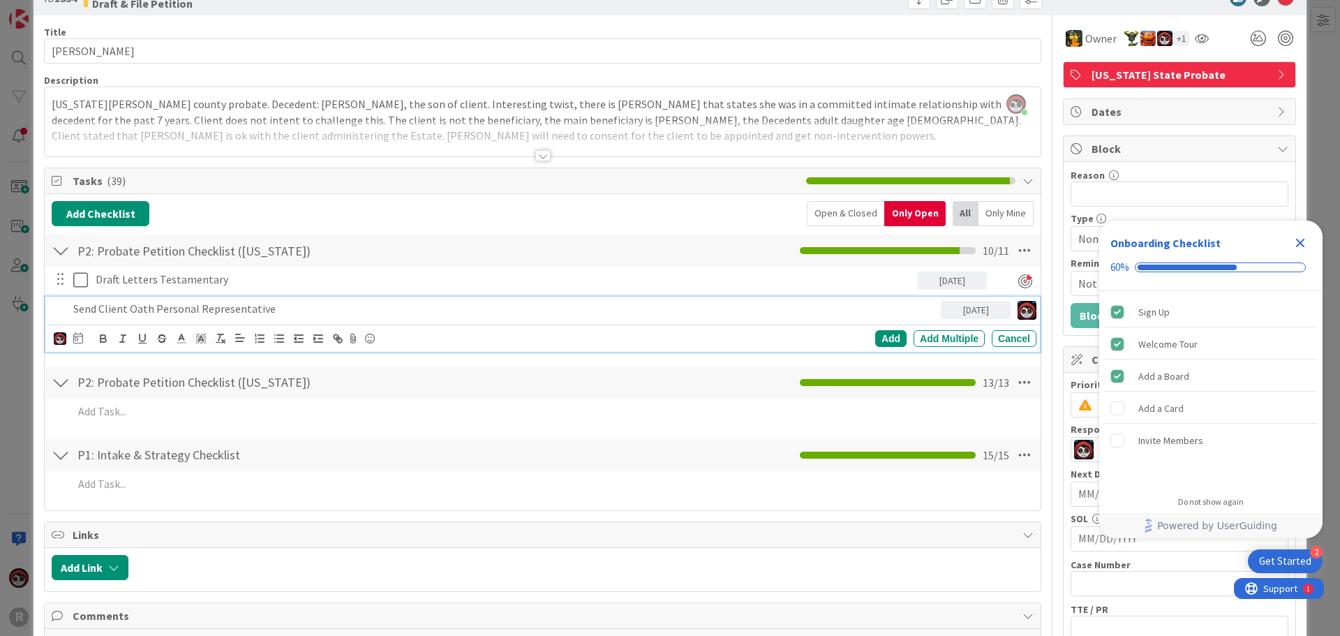
click at [282, 311] on p "Send Client Oath Personal Representative" at bounding box center [504, 309] width 862 height 16
click at [77, 337] on icon at bounding box center [78, 337] width 10 height 11
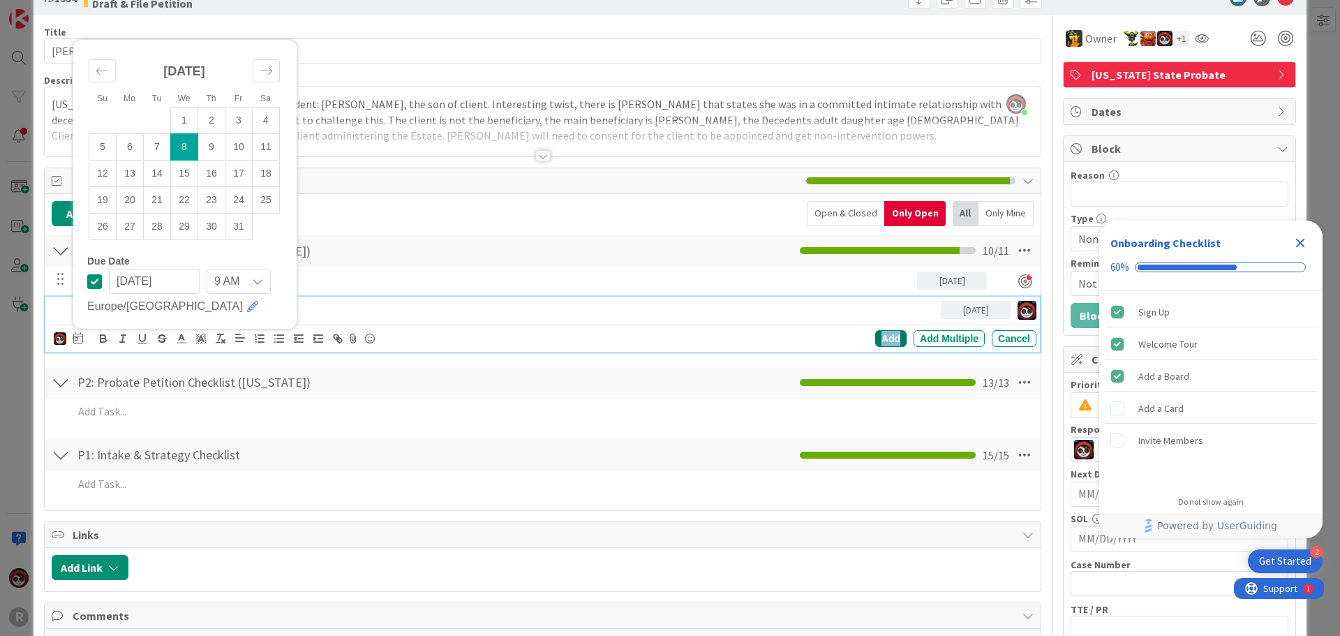
click at [875, 337] on div "Add" at bounding box center [890, 338] width 31 height 17
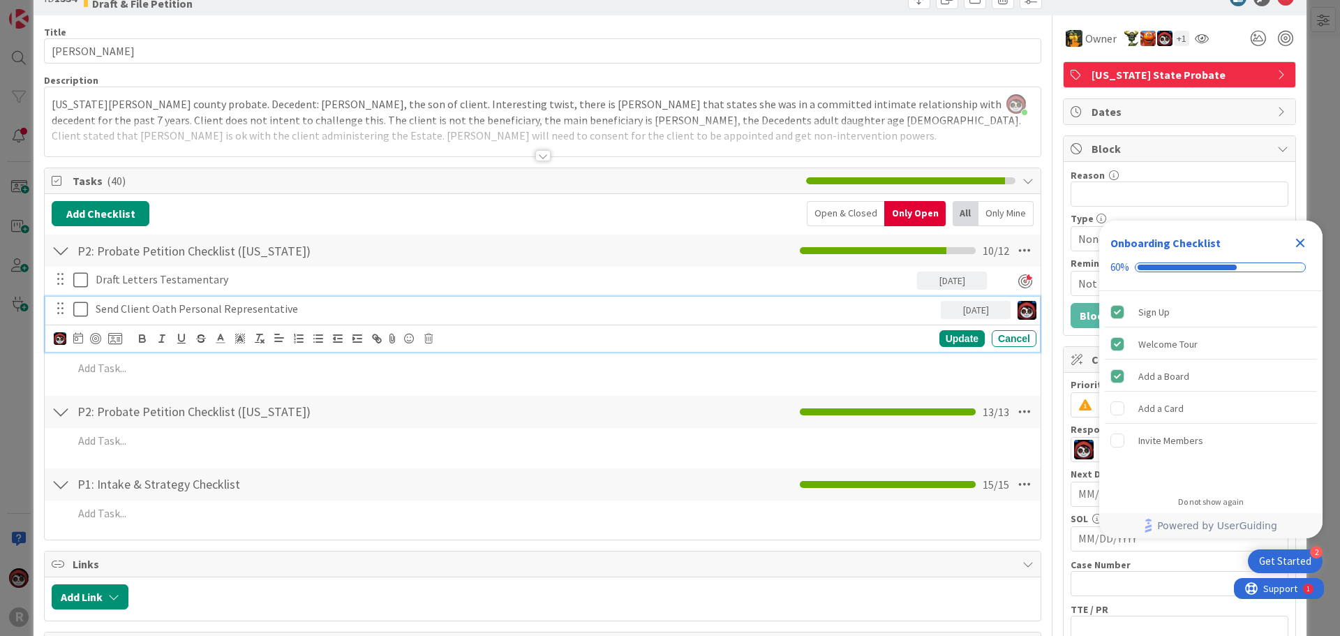
click at [218, 316] on p "Send Client Oath Personal Representative" at bounding box center [516, 309] width 840 height 16
click at [95, 338] on div at bounding box center [95, 338] width 11 height 11
click at [939, 343] on div "Update" at bounding box center [961, 339] width 45 height 17
click at [174, 311] on p "Send Client Oath Personal Representative" at bounding box center [504, 309] width 816 height 16
click at [957, 333] on div "Update" at bounding box center [961, 339] width 45 height 17
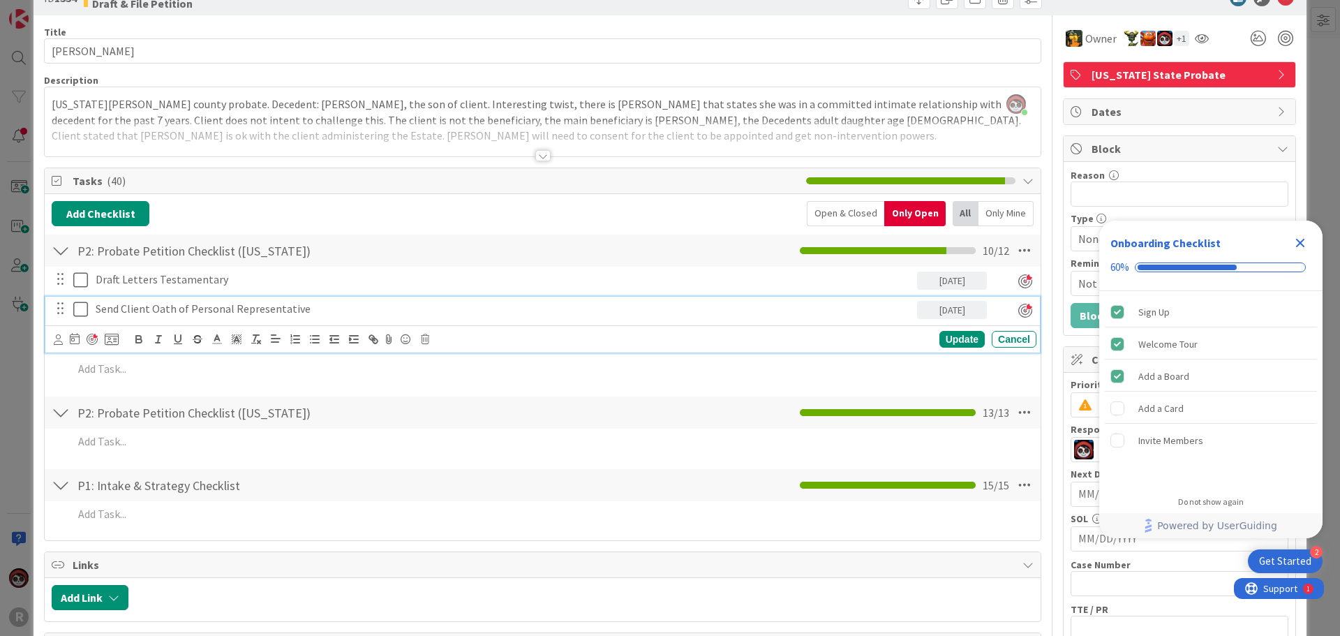
click at [296, 304] on p "Send Client Oath of Personal Representative" at bounding box center [504, 309] width 816 height 16
click at [54, 341] on icon at bounding box center [58, 339] width 9 height 10
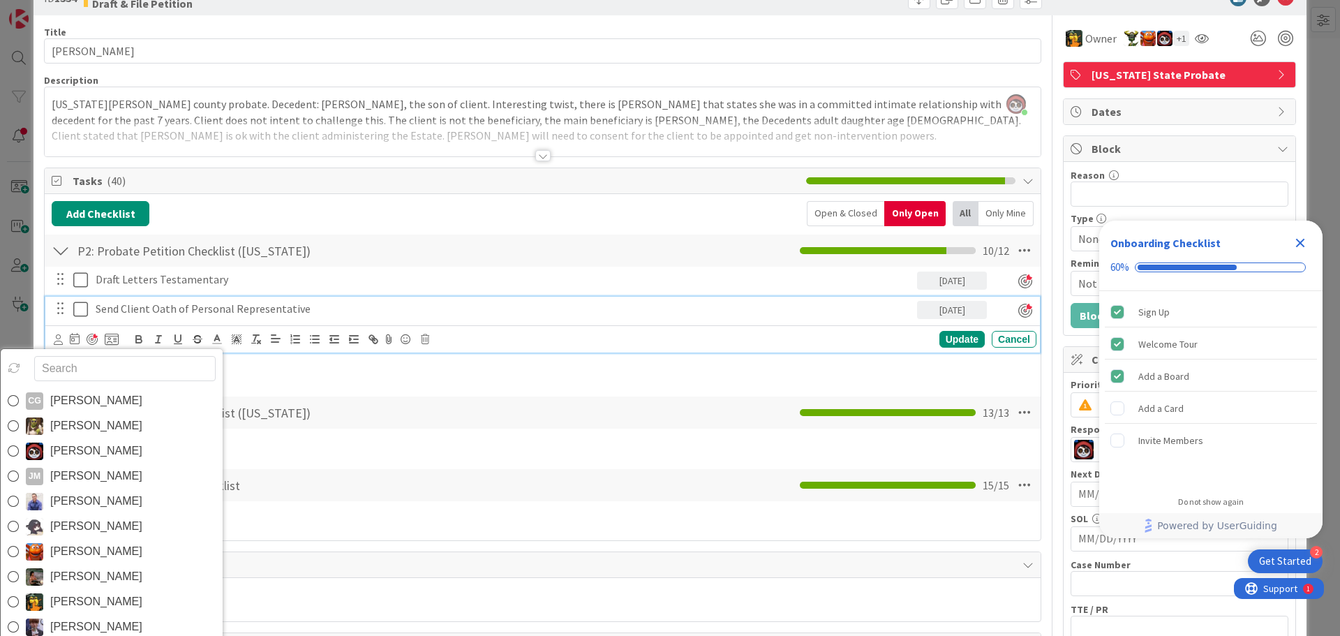
drag, startPoint x: 73, startPoint y: 443, endPoint x: 99, endPoint y: 443, distance: 25.8
click at [73, 443] on span "[PERSON_NAME]" at bounding box center [96, 450] width 92 height 21
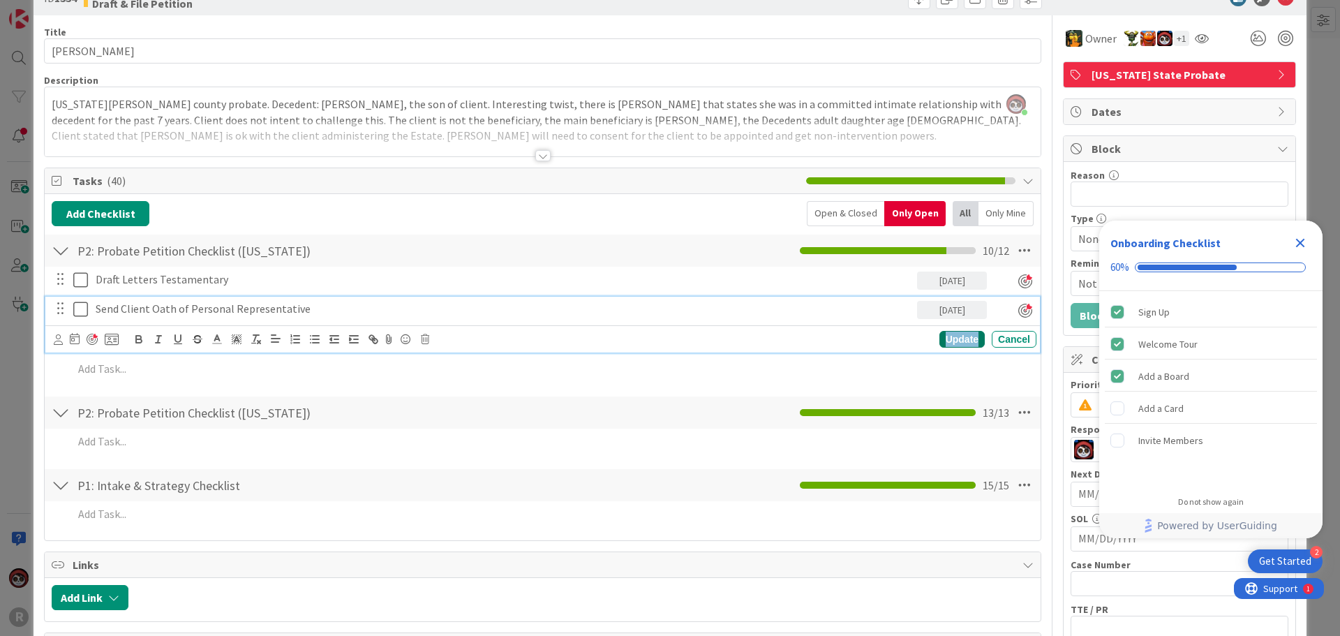
click at [958, 333] on div "Update" at bounding box center [961, 339] width 45 height 17
click at [122, 308] on p "Send Client Oath of Personal Representative" at bounding box center [504, 309] width 816 height 16
click at [60, 343] on icon at bounding box center [58, 339] width 9 height 10
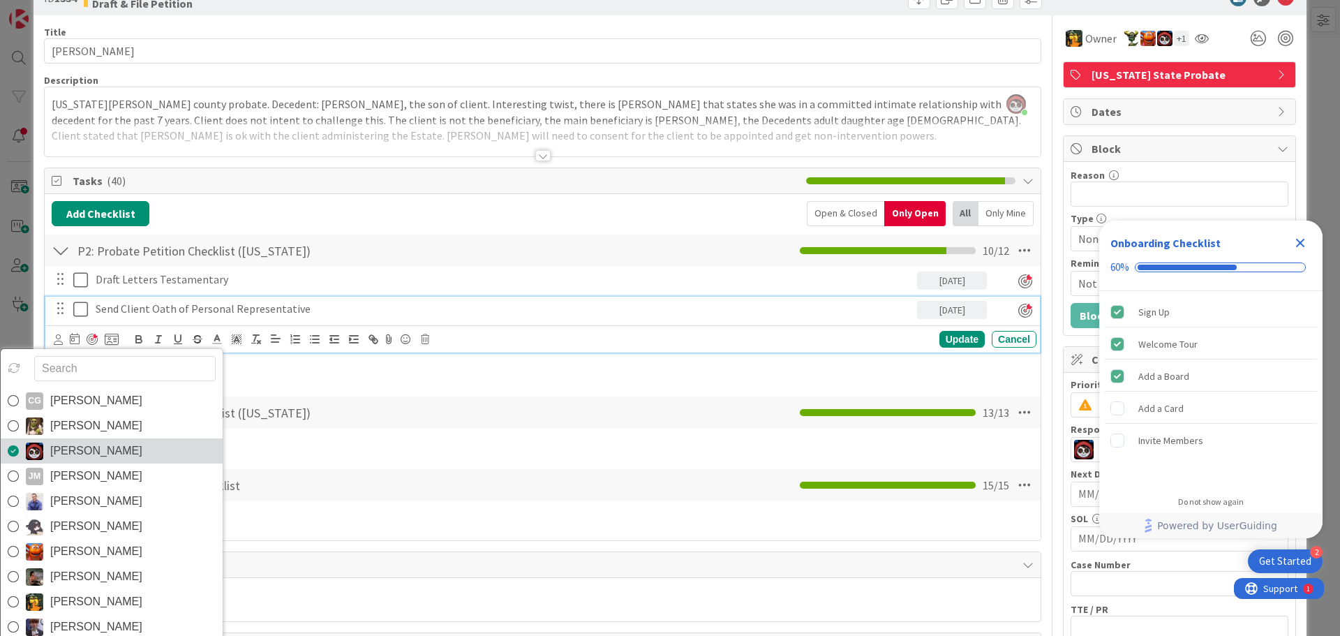
click at [69, 440] on span "[PERSON_NAME]" at bounding box center [96, 450] width 92 height 21
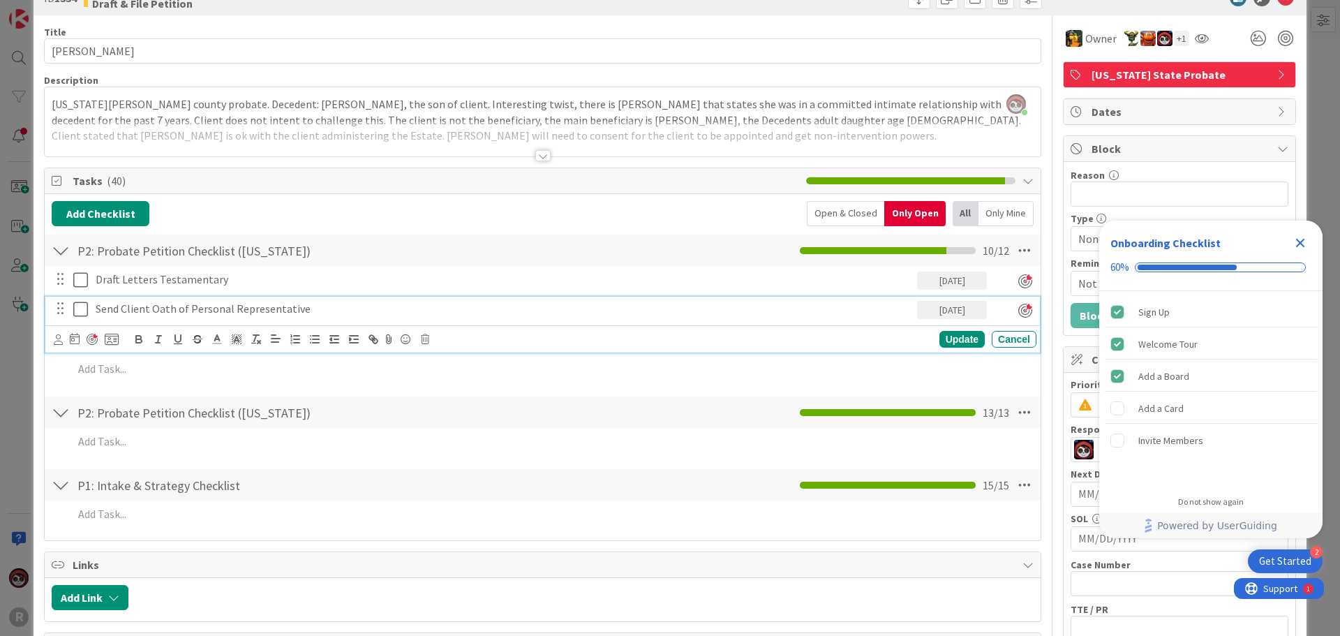
click at [953, 348] on div "CG [PERSON_NAME] [PERSON_NAME] [PERSON_NAME] [PERSON_NAME] [PERSON_NAME] [PERSO…" at bounding box center [545, 339] width 983 height 20
drag, startPoint x: 951, startPoint y: 339, endPoint x: 805, endPoint y: 341, distance: 146.6
click at [951, 339] on div "Update" at bounding box center [961, 339] width 45 height 17
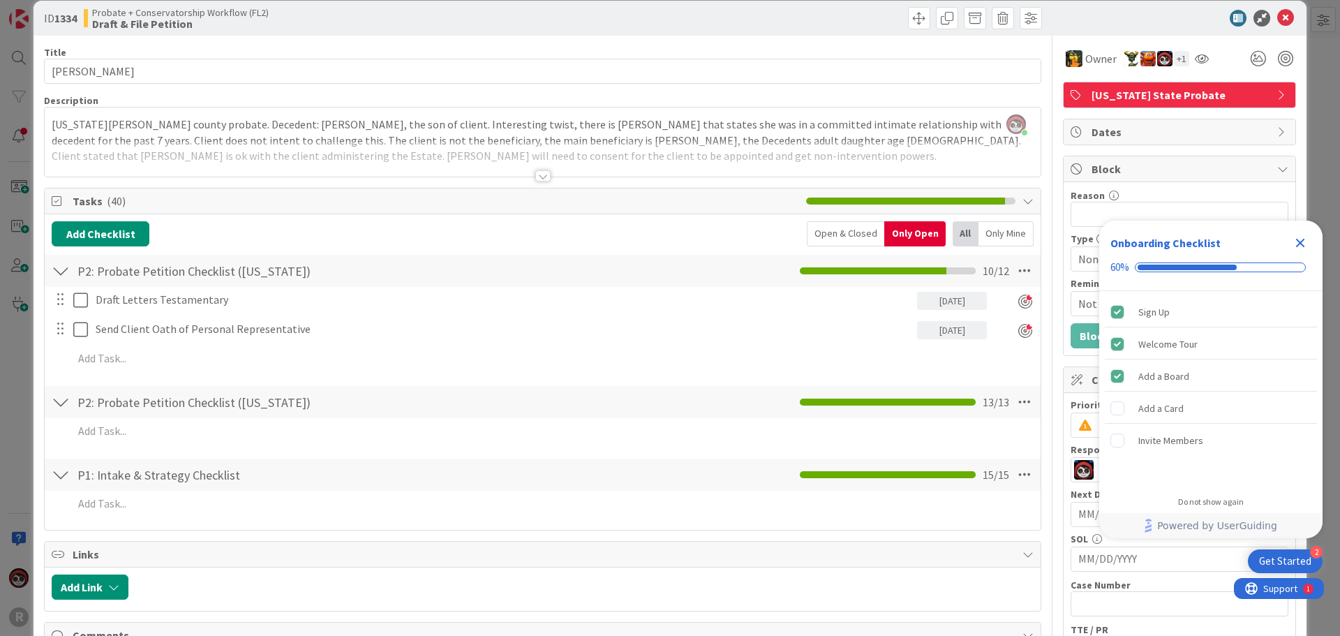
scroll to position [0, 0]
